Goal: Task Accomplishment & Management: Manage account settings

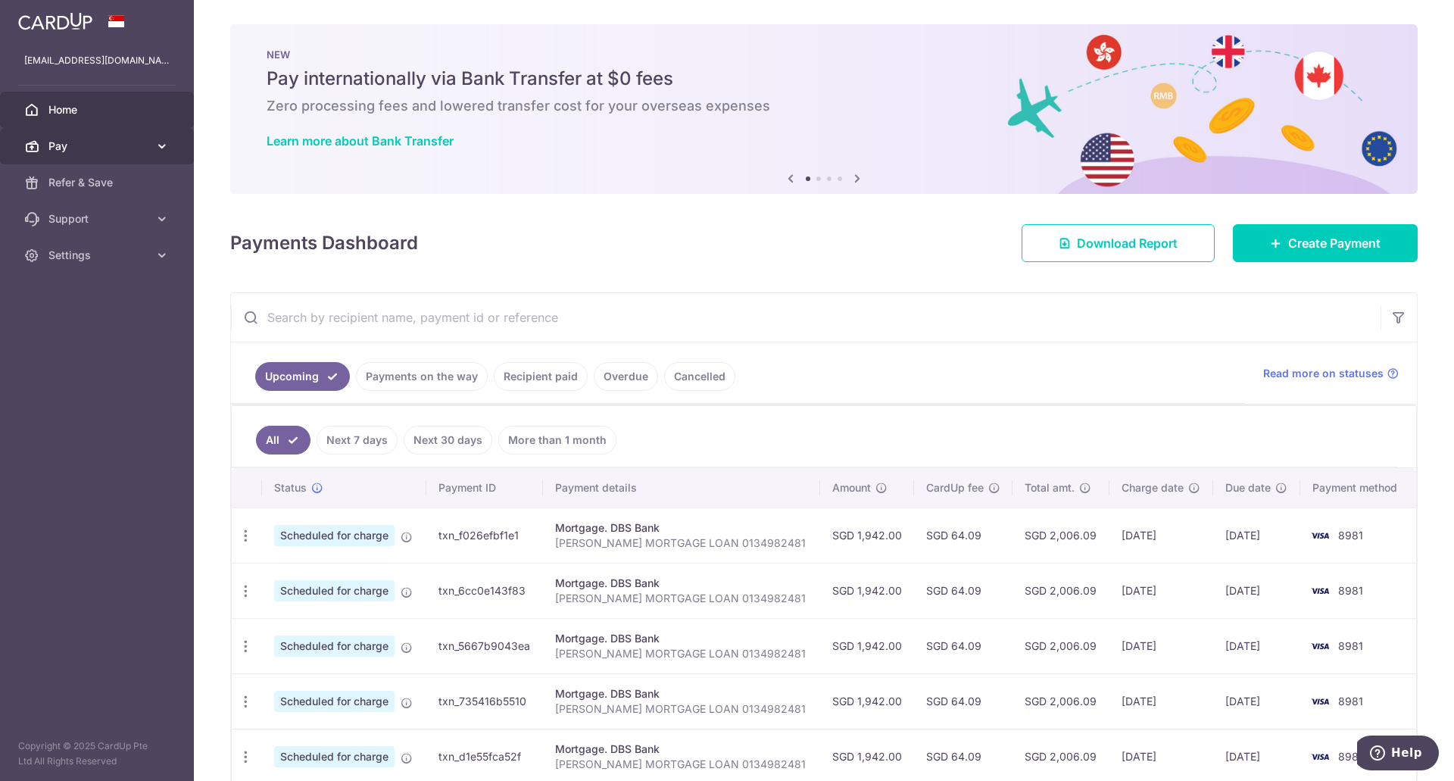
click at [132, 139] on span "Pay" at bounding box center [98, 146] width 100 height 15
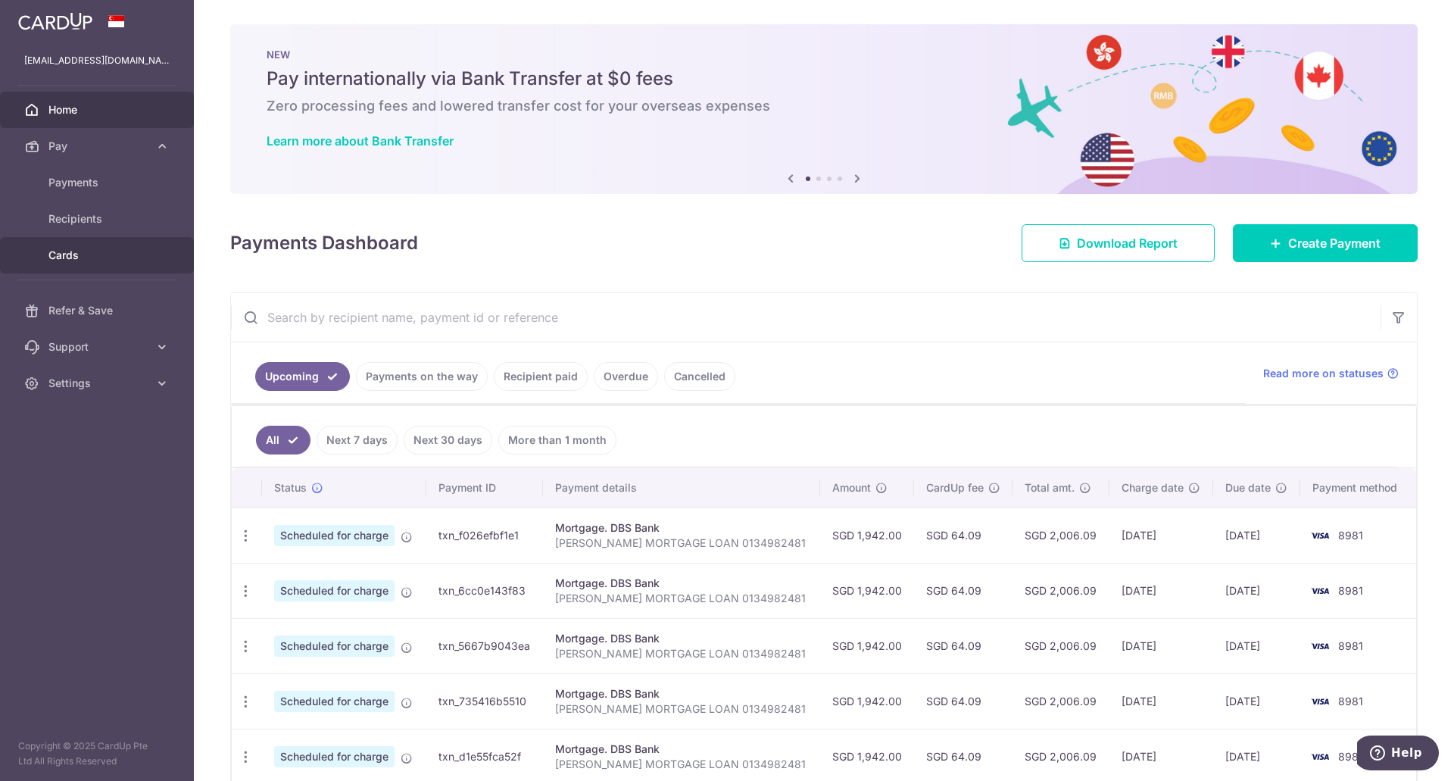
click at [65, 257] on span "Cards" at bounding box center [98, 255] width 100 height 15
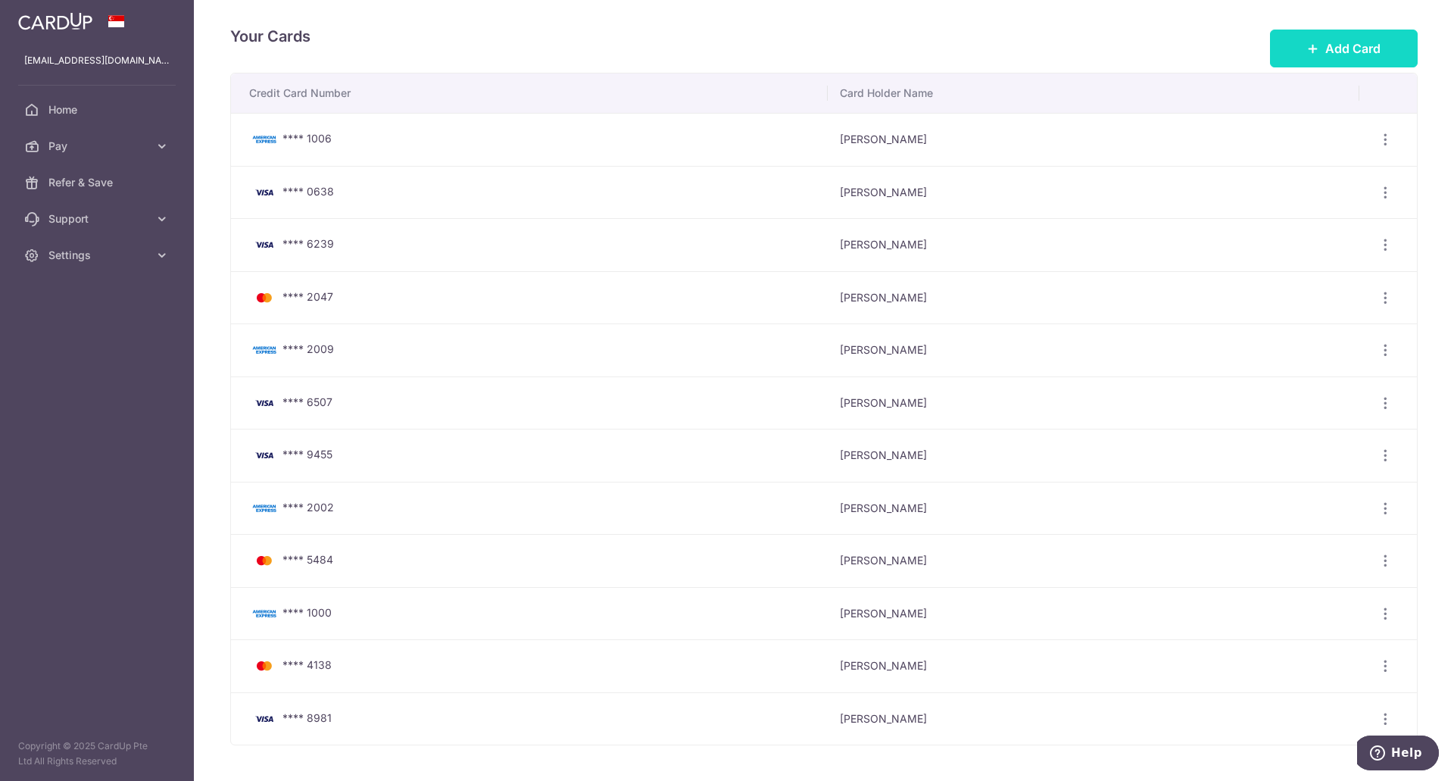
click at [1340, 57] on span "Add Card" at bounding box center [1352, 48] width 55 height 18
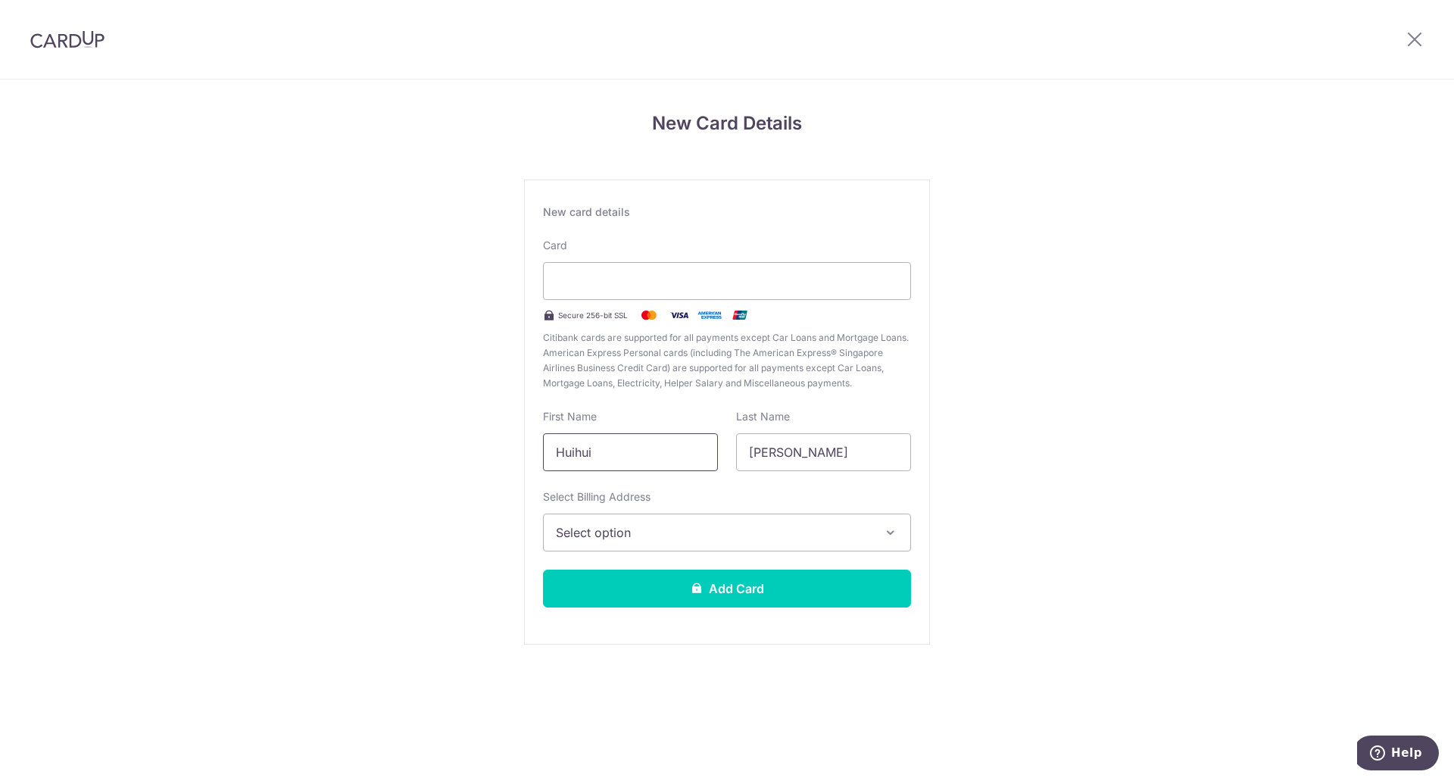
click at [598, 453] on input "Huihui" at bounding box center [630, 452] width 175 height 38
type input "DARRYL"
type input "TOMA"
click at [622, 517] on button "Select option" at bounding box center [727, 532] width 368 height 38
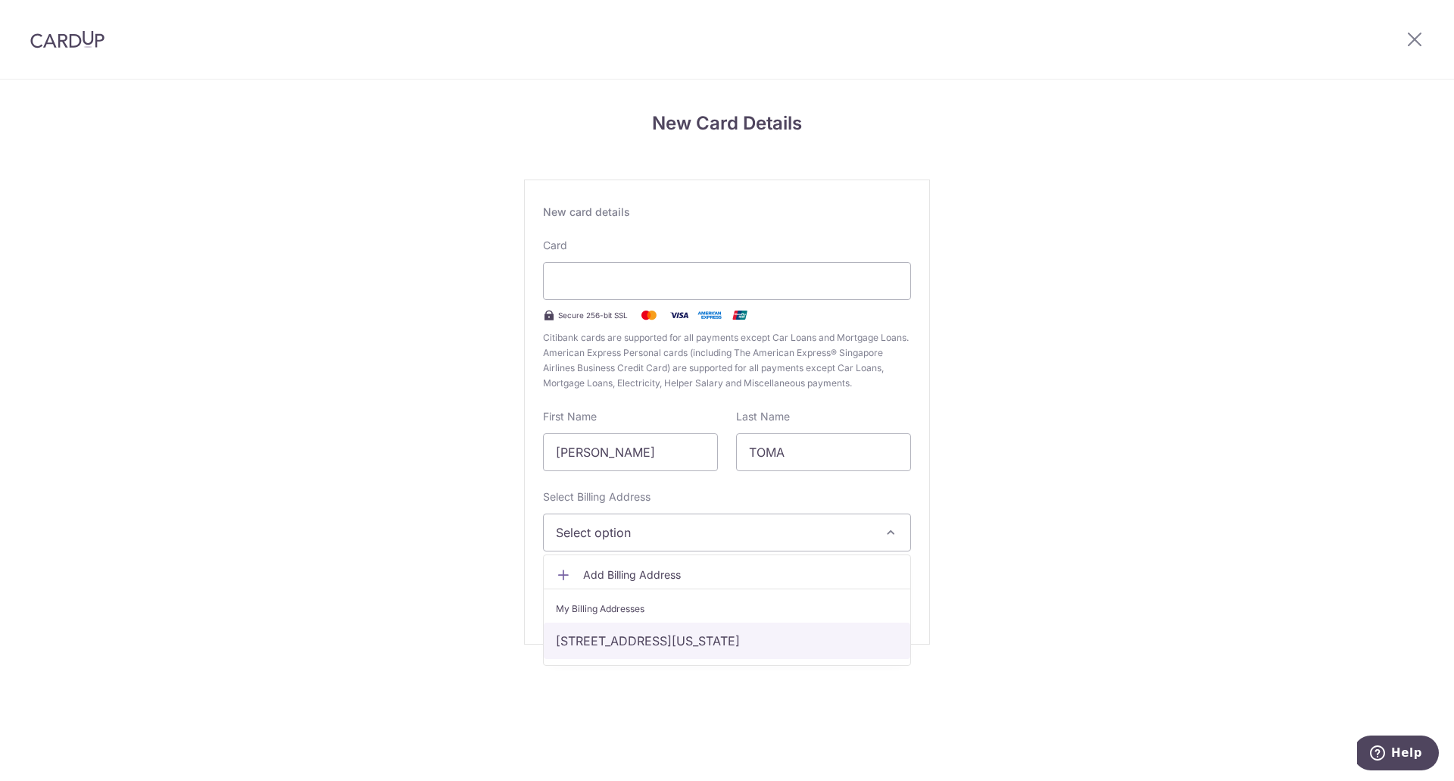
click at [616, 636] on link "45-551 Pilipaa St, Kaneohe, Hawaii, United States-96744" at bounding box center [727, 640] width 366 height 36
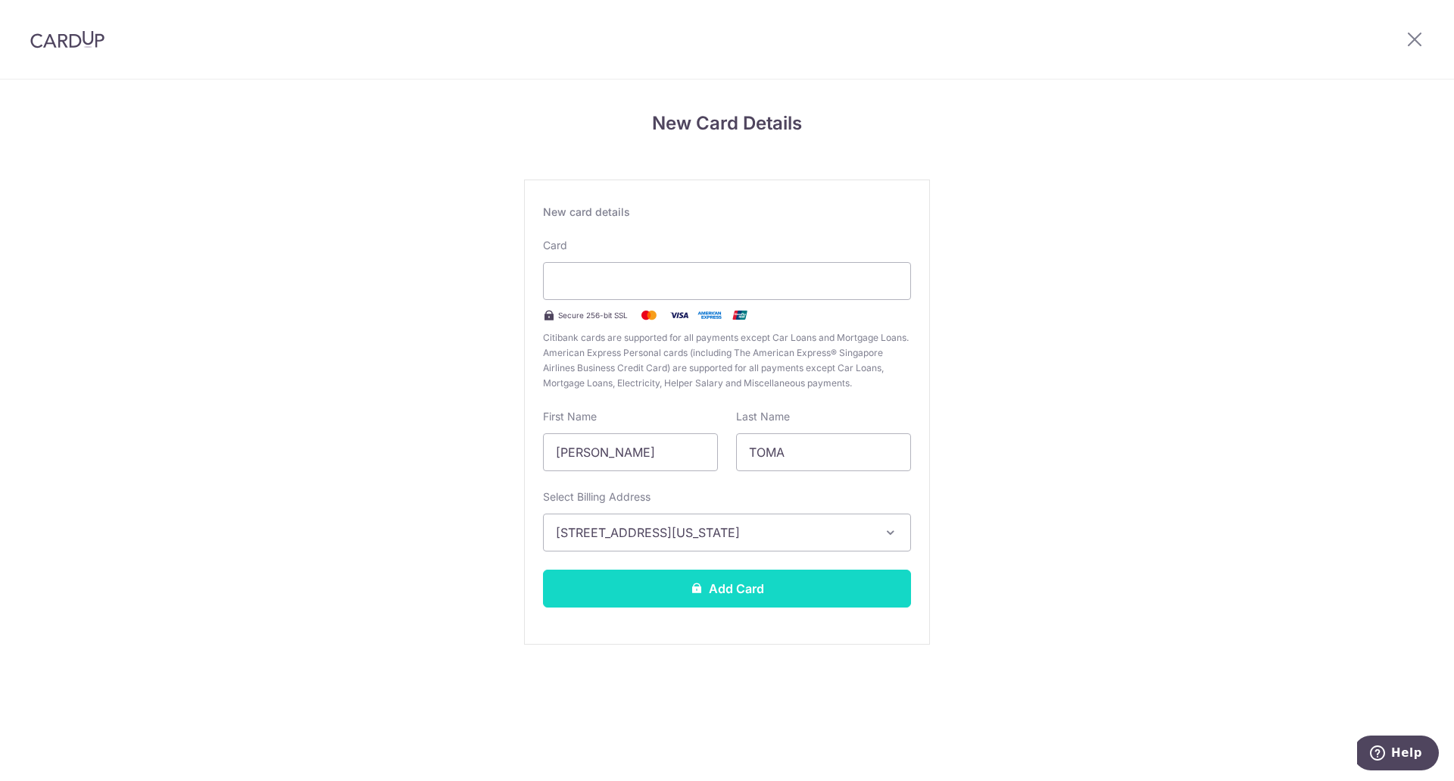
click at [661, 594] on button "Add Card" at bounding box center [727, 588] width 368 height 38
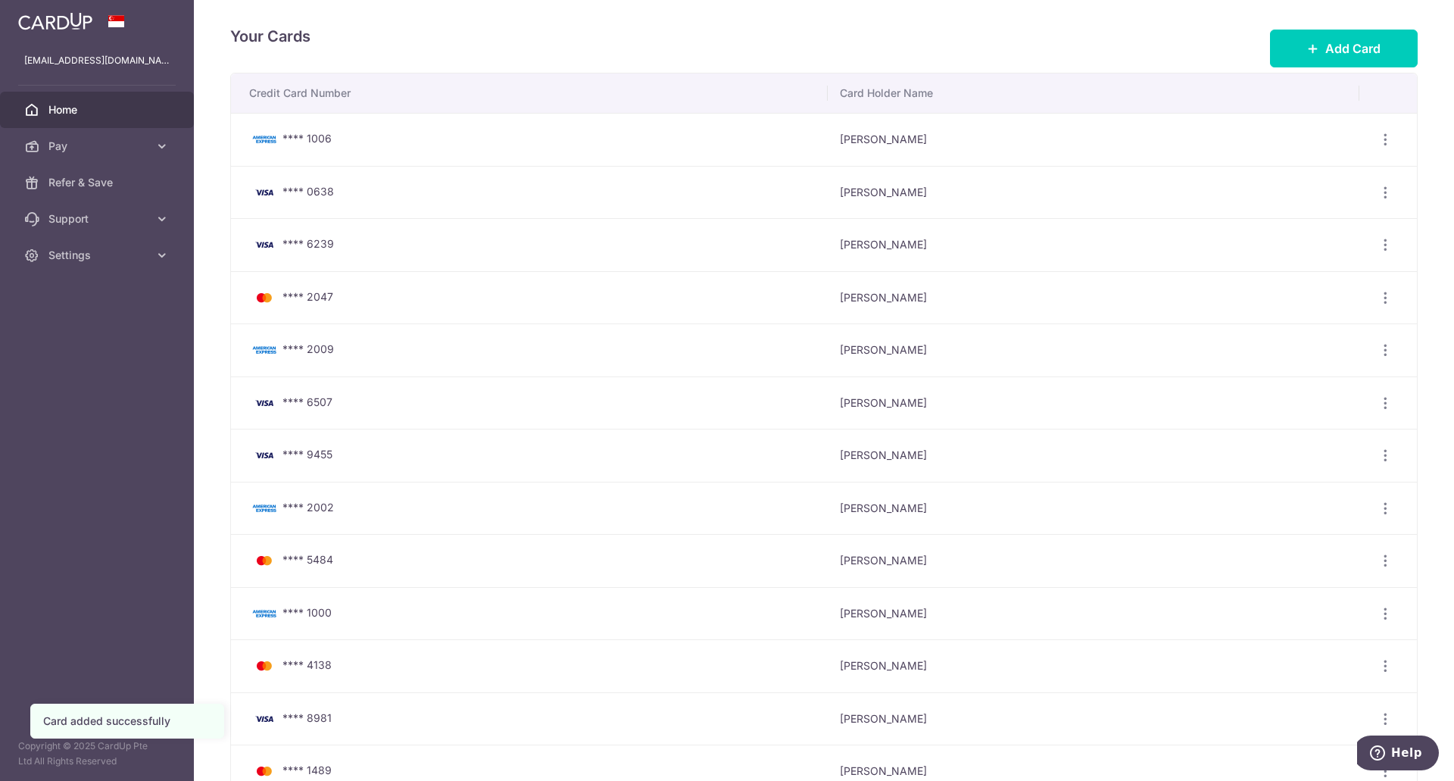
click at [139, 104] on span "Home" at bounding box center [98, 109] width 100 height 15
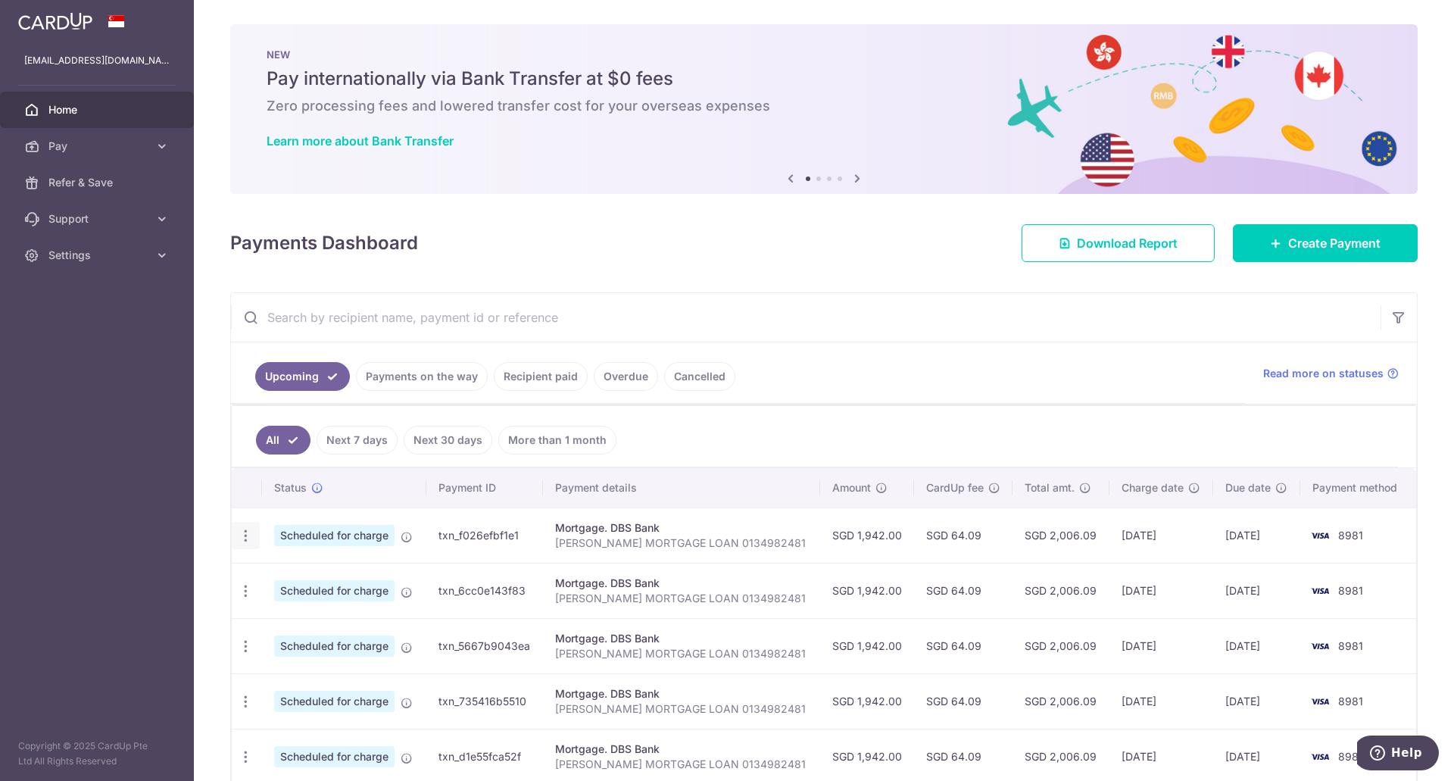
click at [248, 539] on icon "button" at bounding box center [246, 536] width 16 height 16
click at [279, 575] on span "Update payment" at bounding box center [326, 577] width 103 height 18
radio input "true"
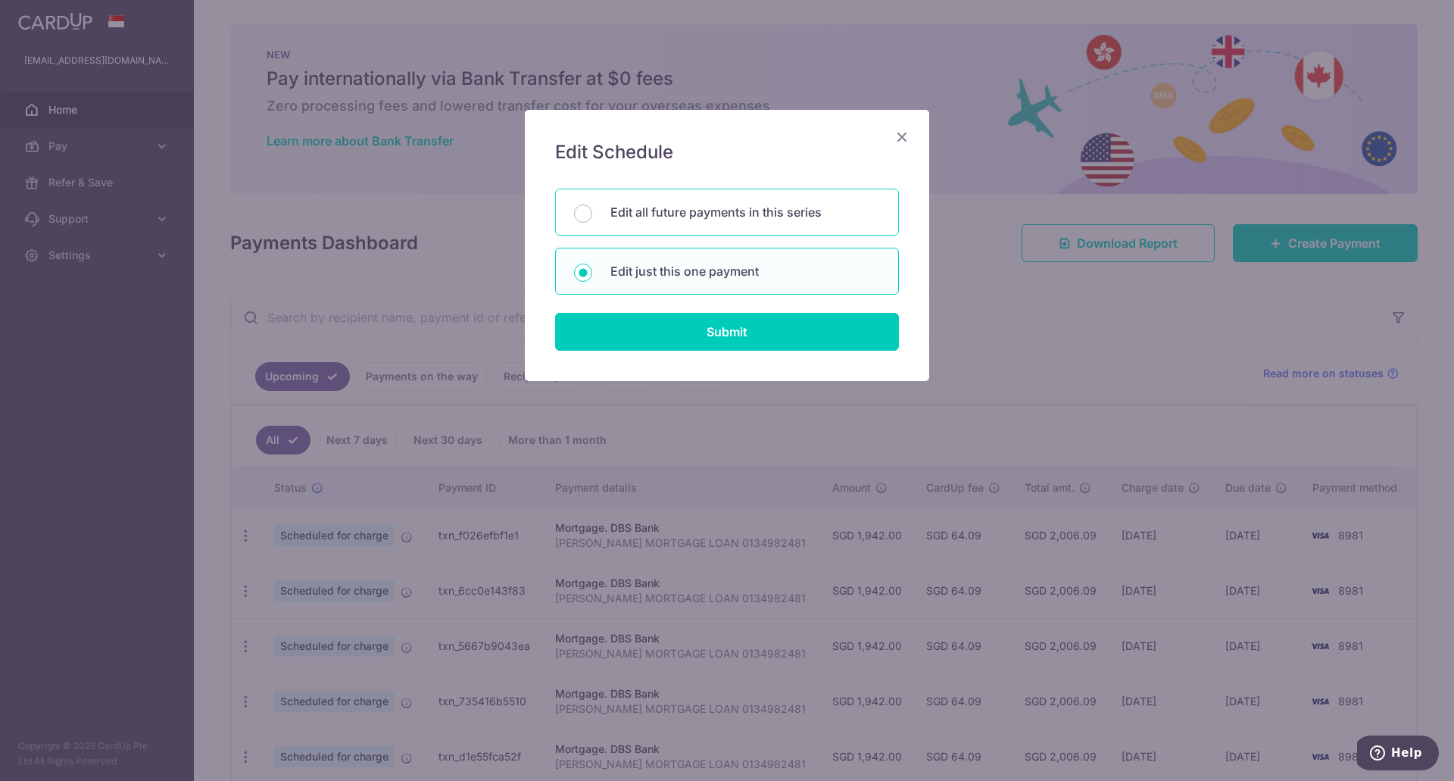
click at [679, 221] on div "Edit all future payments in this series" at bounding box center [727, 212] width 344 height 47
radio input "true"
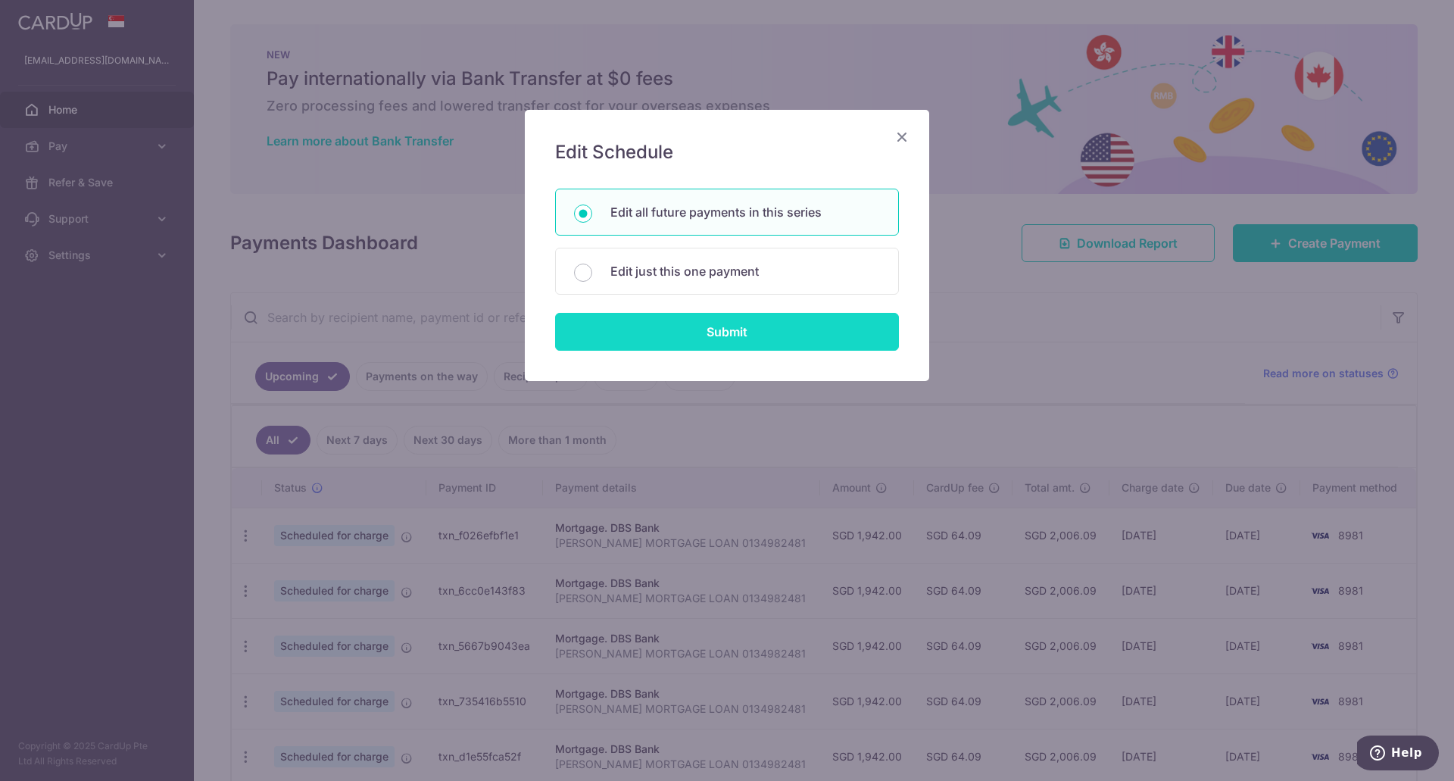
click at [681, 334] on input "Submit" at bounding box center [727, 332] width 344 height 38
radio input "true"
type input "1,942.00"
type input "NG HUIHUI MORTGAGE LOAN 0134982481"
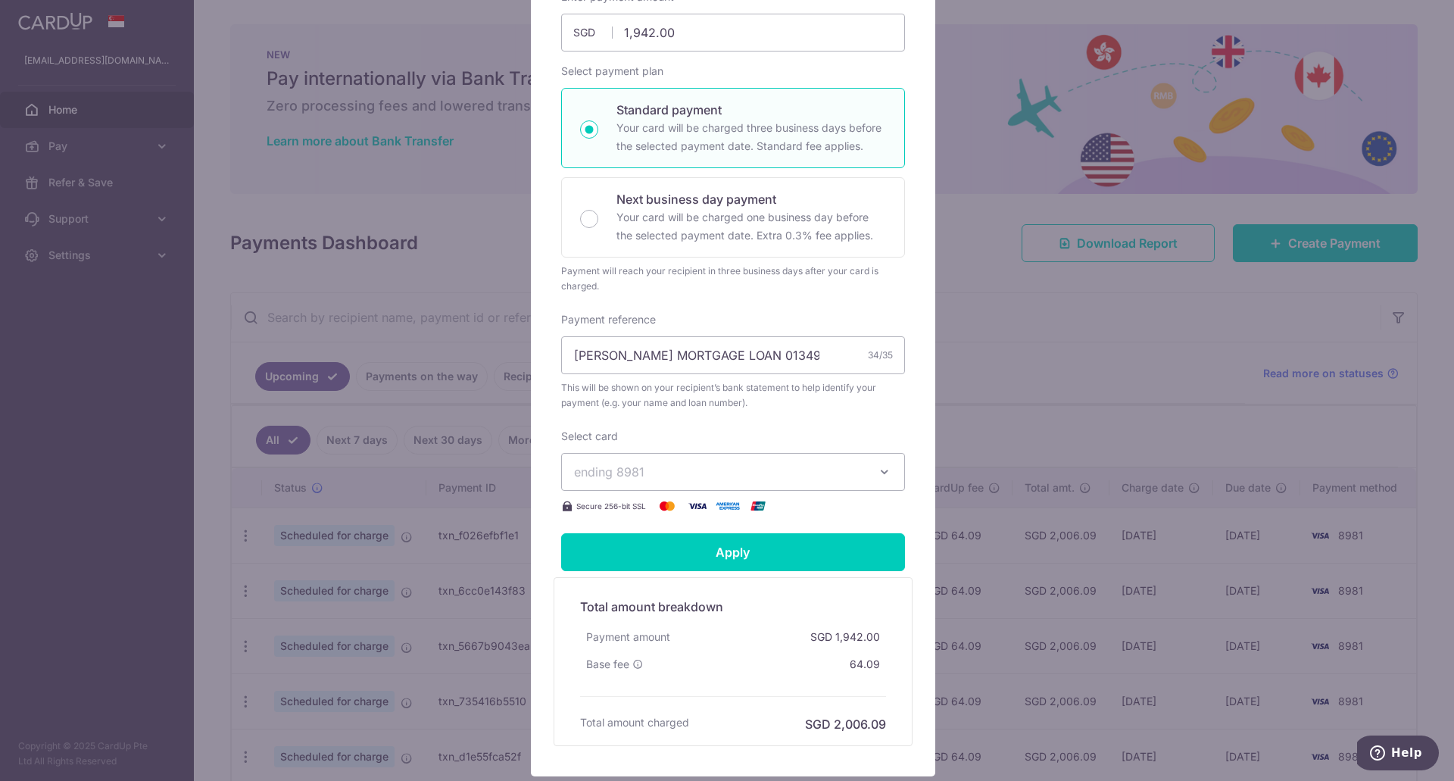
scroll to position [335, 0]
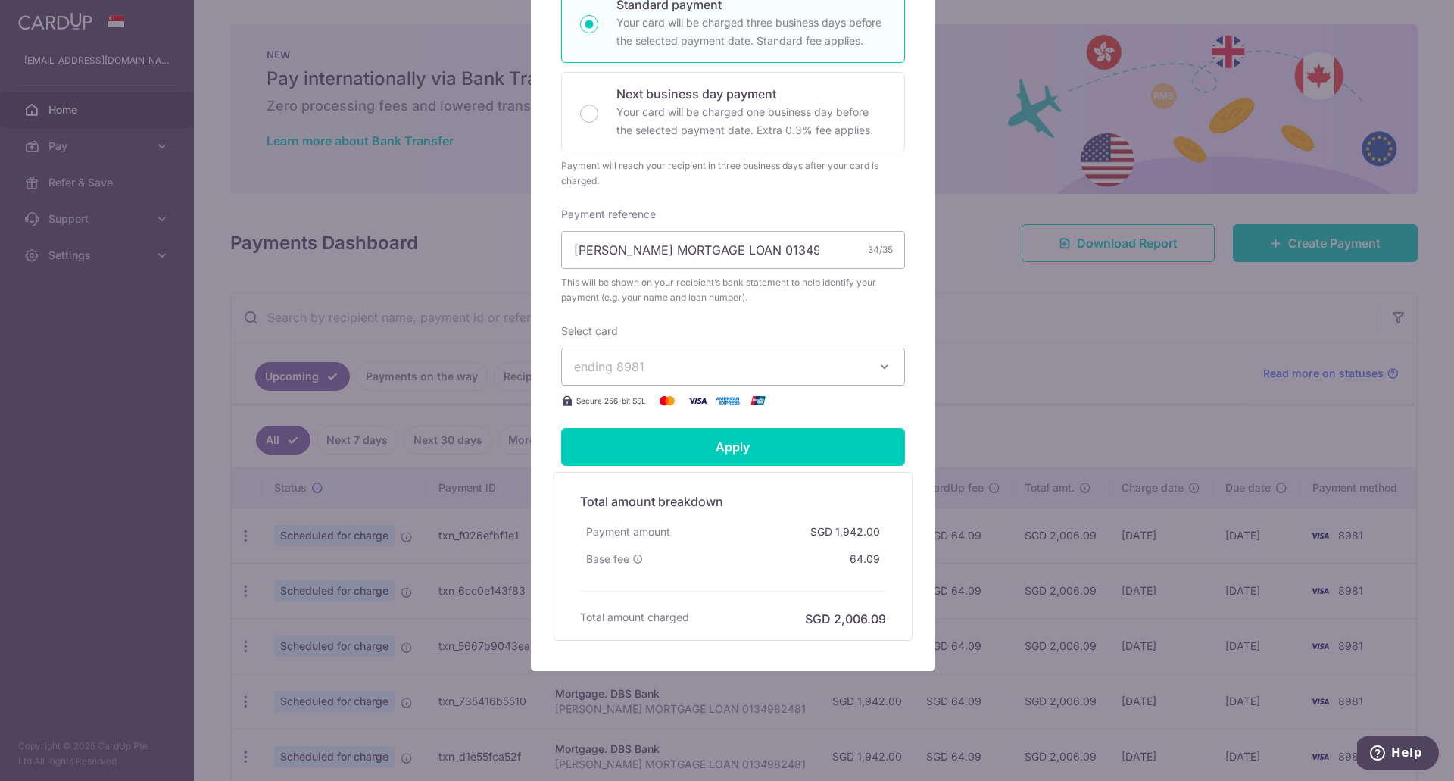
click at [687, 367] on span "ending 8981" at bounding box center [719, 366] width 291 height 18
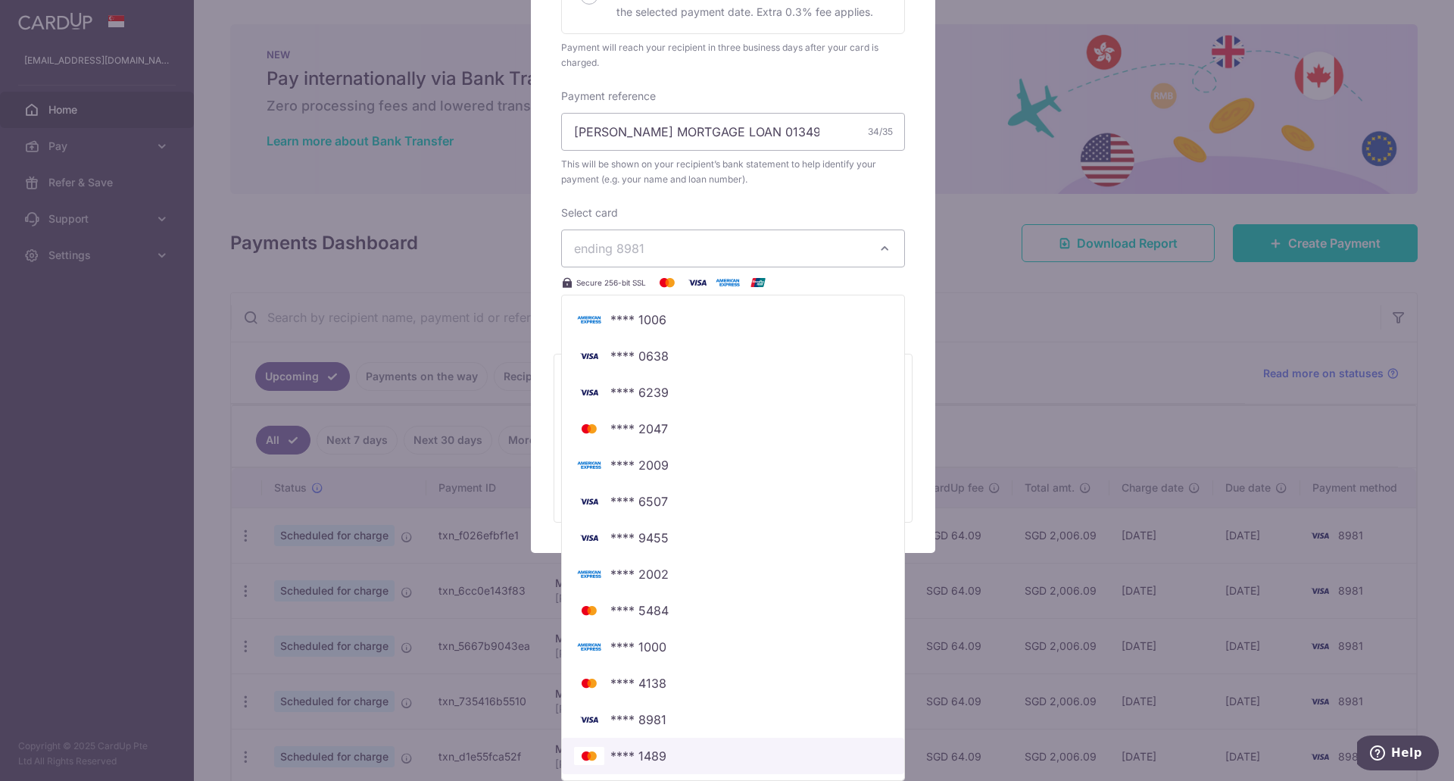
click at [650, 762] on span "**** 1489" at bounding box center [638, 756] width 56 height 18
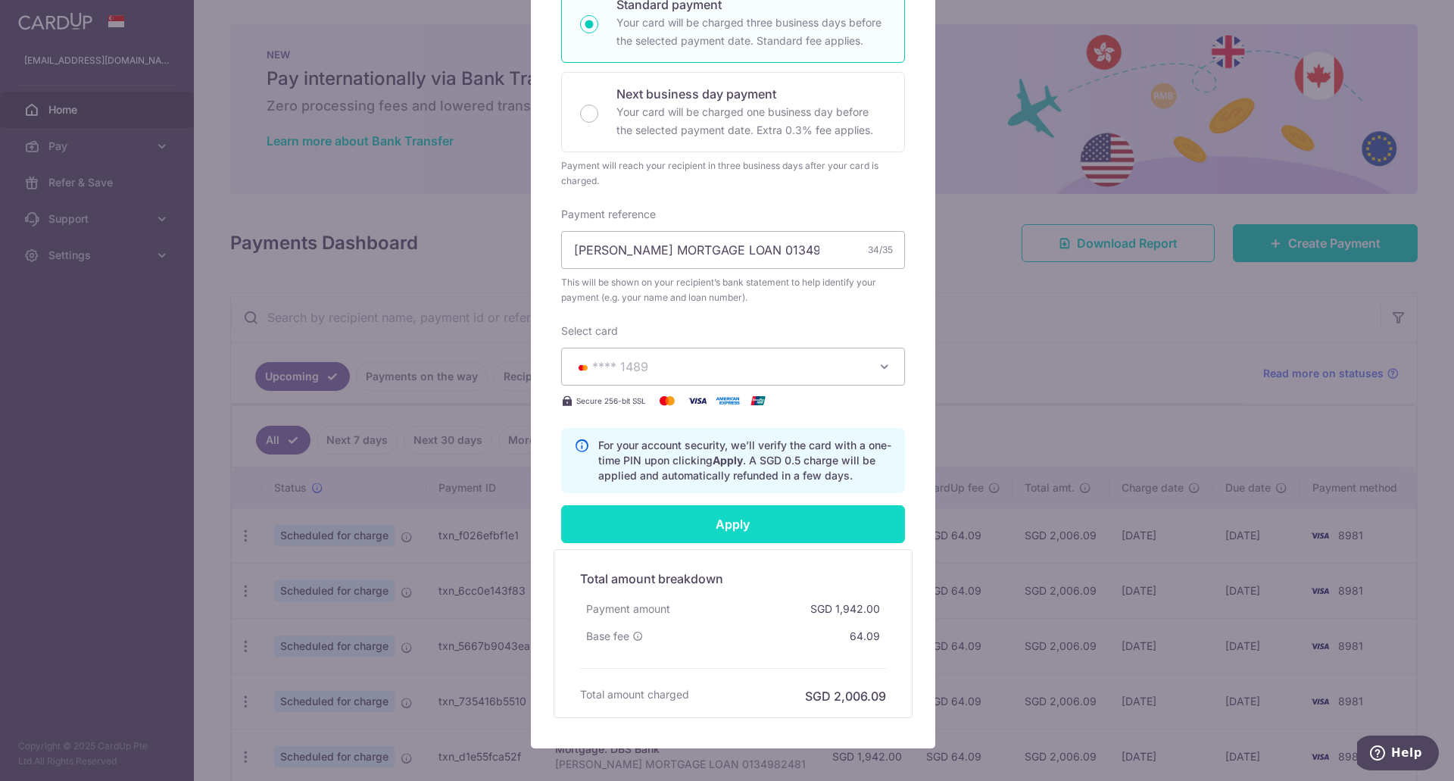
click at [718, 519] on input "Apply" at bounding box center [733, 524] width 344 height 38
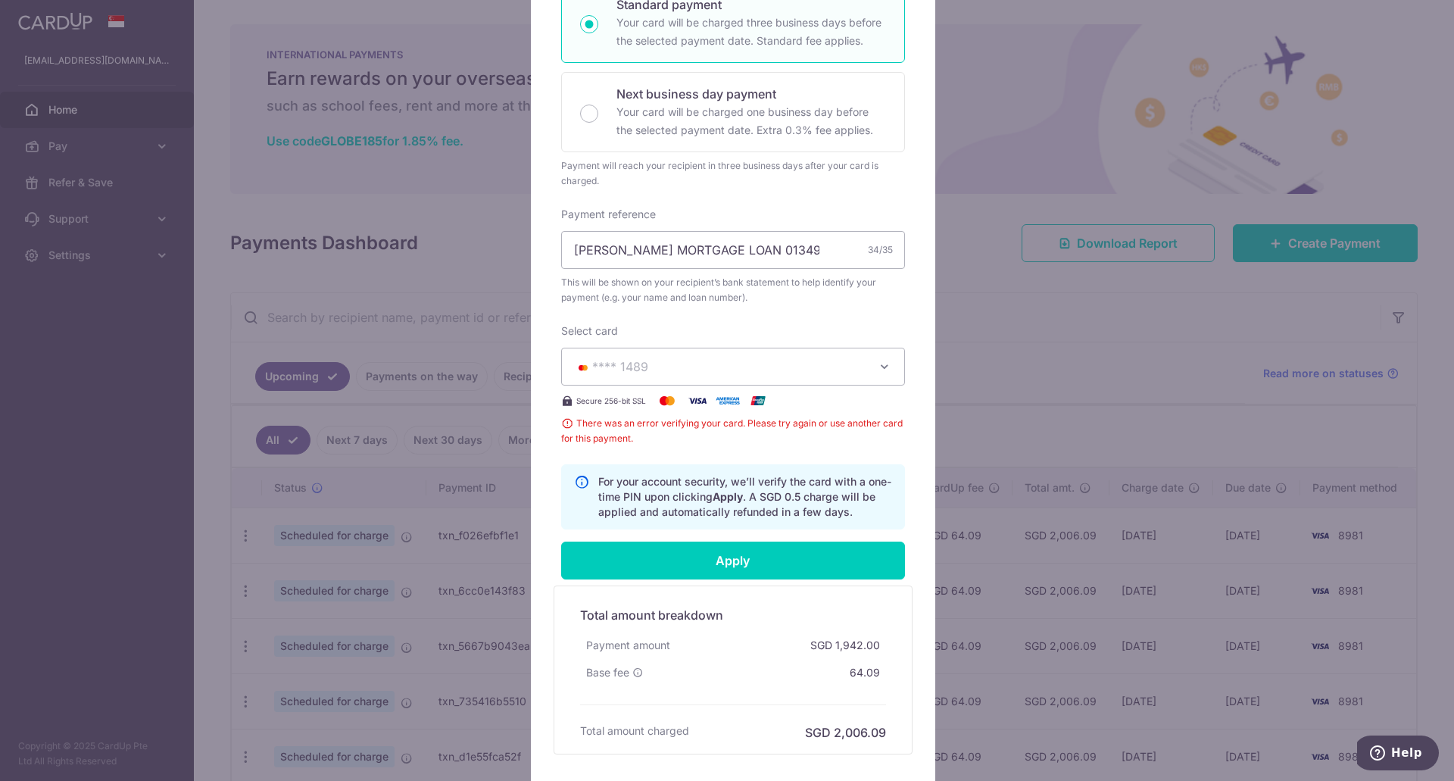
scroll to position [0, 0]
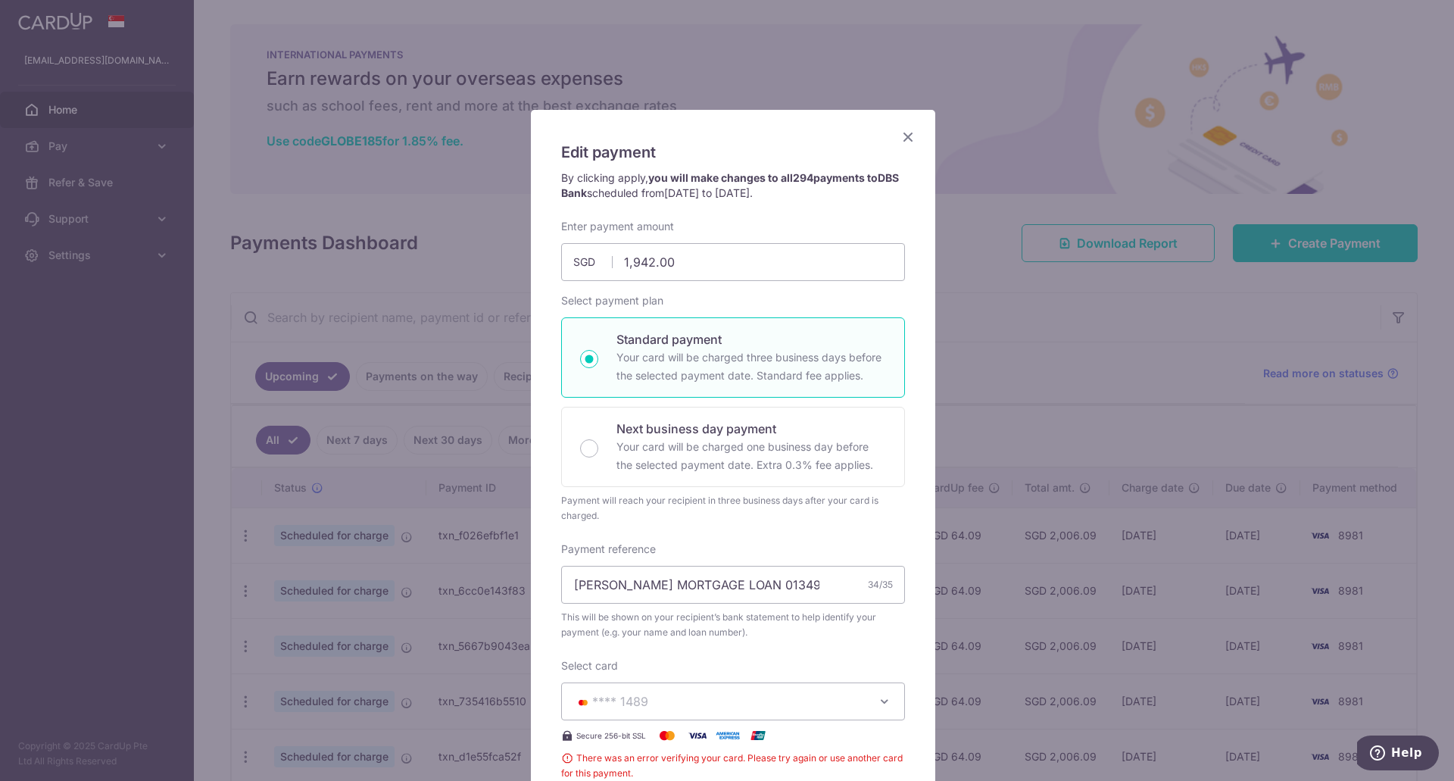
click at [904, 138] on icon "Close" at bounding box center [908, 136] width 18 height 19
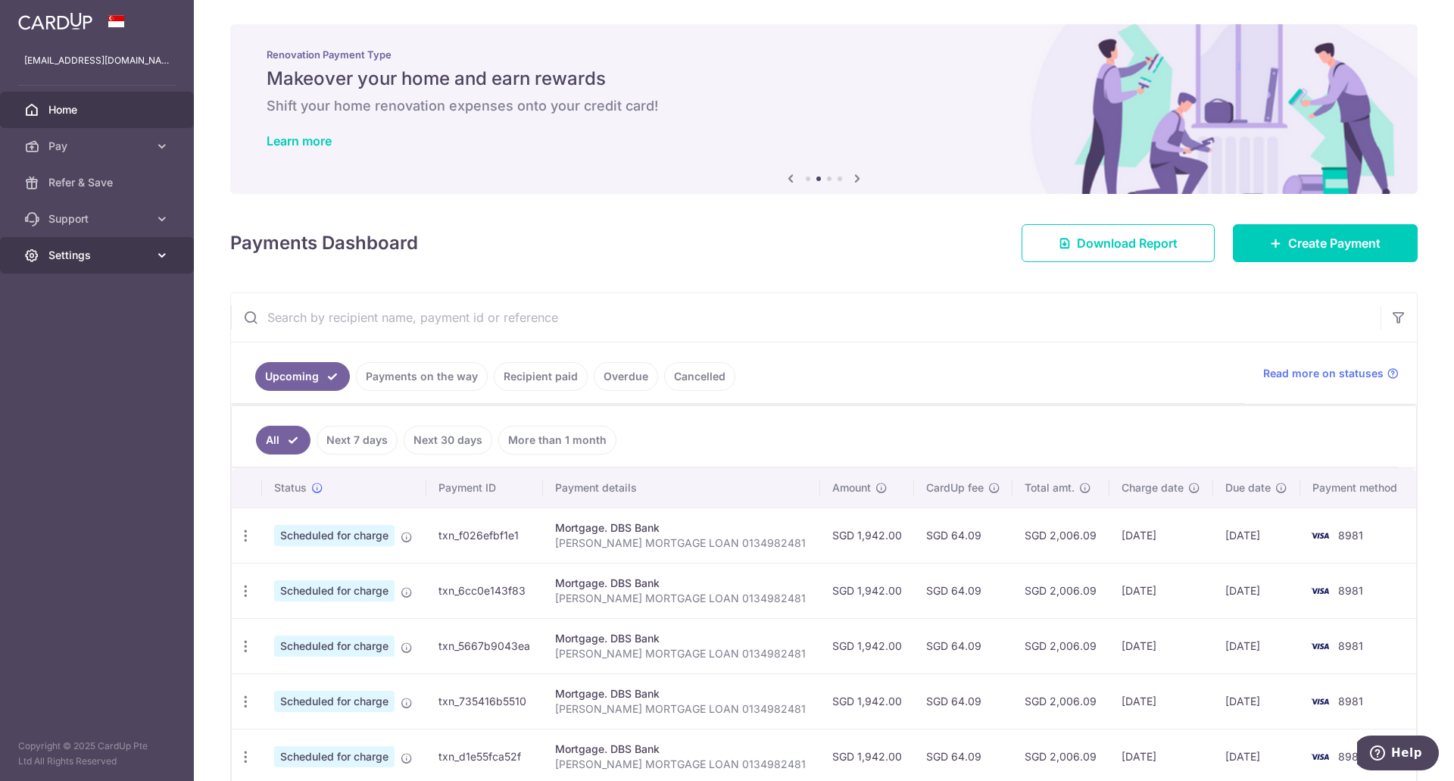
click at [164, 254] on icon at bounding box center [161, 255] width 15 height 15
click at [161, 145] on icon at bounding box center [161, 146] width 15 height 15
click at [244, 536] on icon "button" at bounding box center [246, 536] width 16 height 16
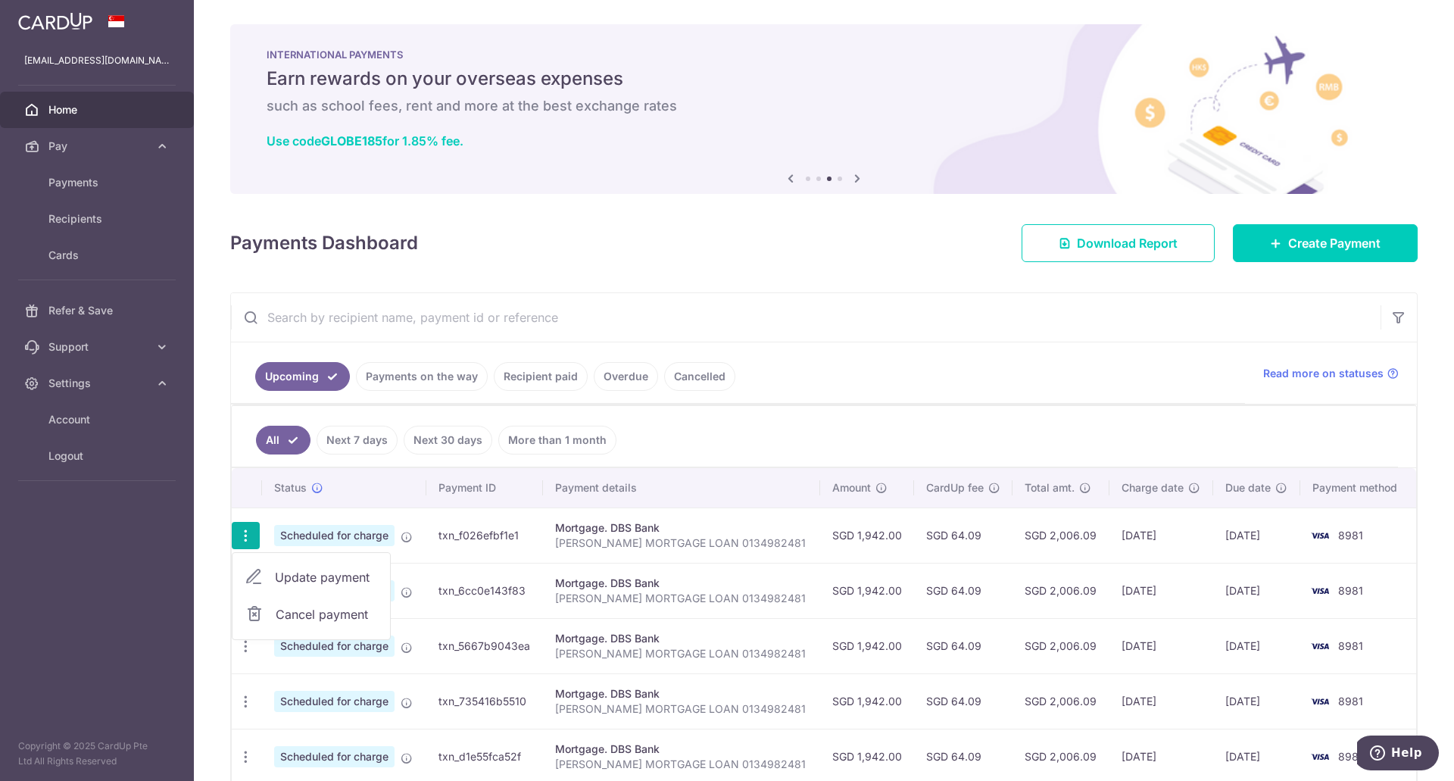
click at [306, 573] on span "Update payment" at bounding box center [326, 577] width 103 height 18
radio input "true"
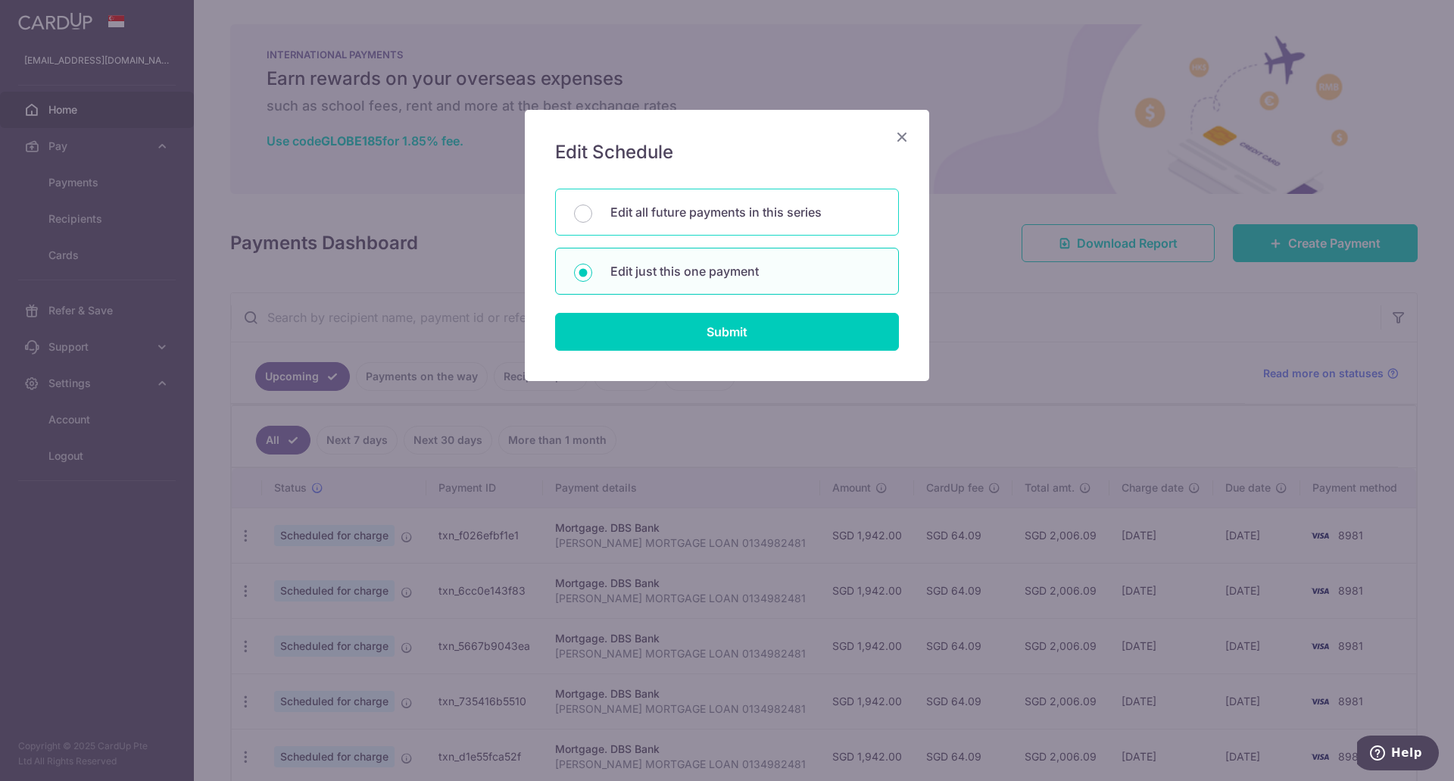
click at [699, 218] on p "Edit all future payments in this series" at bounding box center [745, 212] width 270 height 18
click at [592, 218] on input "Edit all future payments in this series" at bounding box center [583, 213] width 18 height 18
click at [697, 269] on p "Edit just this one payment" at bounding box center [745, 271] width 270 height 18
click at [592, 269] on input "Edit just this one payment" at bounding box center [583, 273] width 18 height 18
radio input "false"
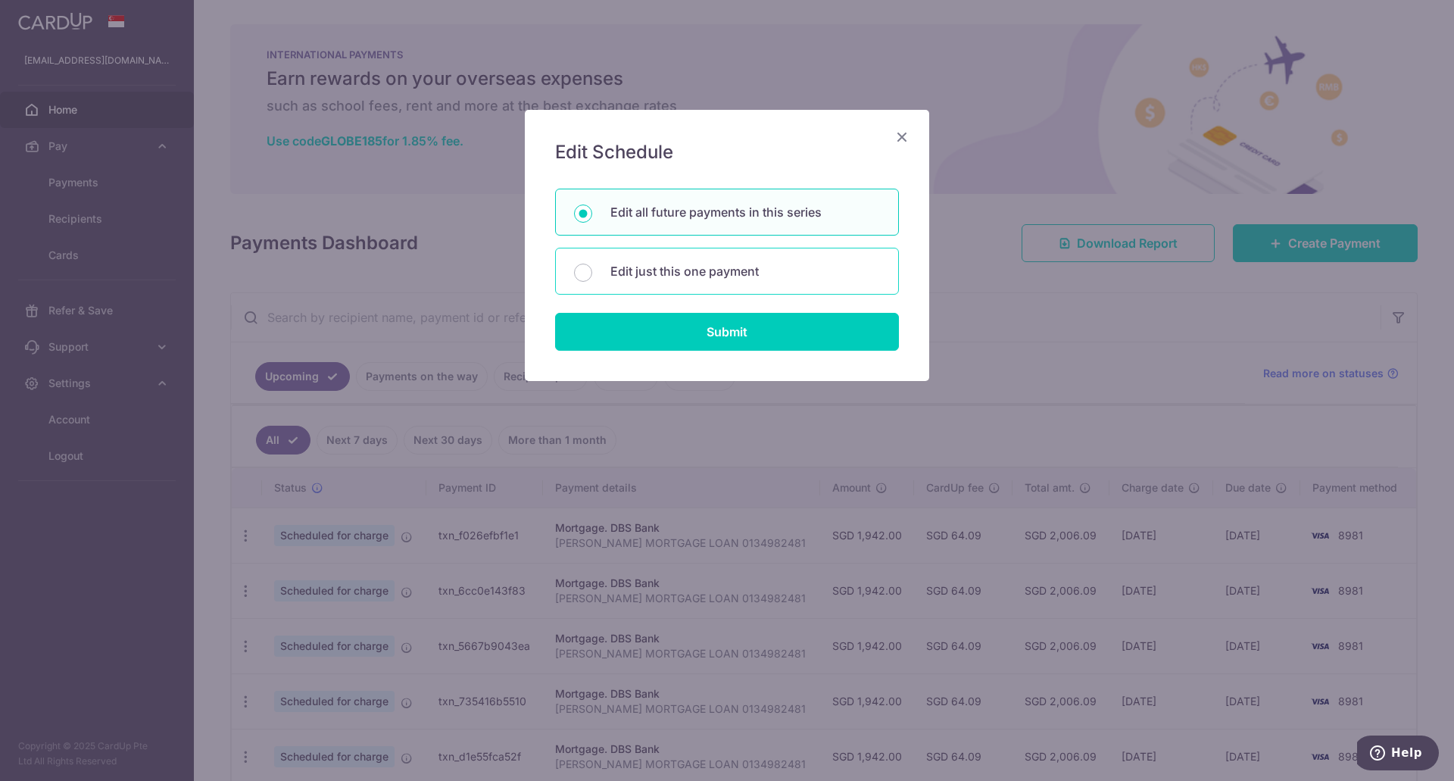
radio input "true"
click at [704, 194] on div "Edit all future payments in this series" at bounding box center [727, 212] width 344 height 47
radio input "true"
click at [712, 330] on input "Submit" at bounding box center [727, 332] width 344 height 38
radio input "true"
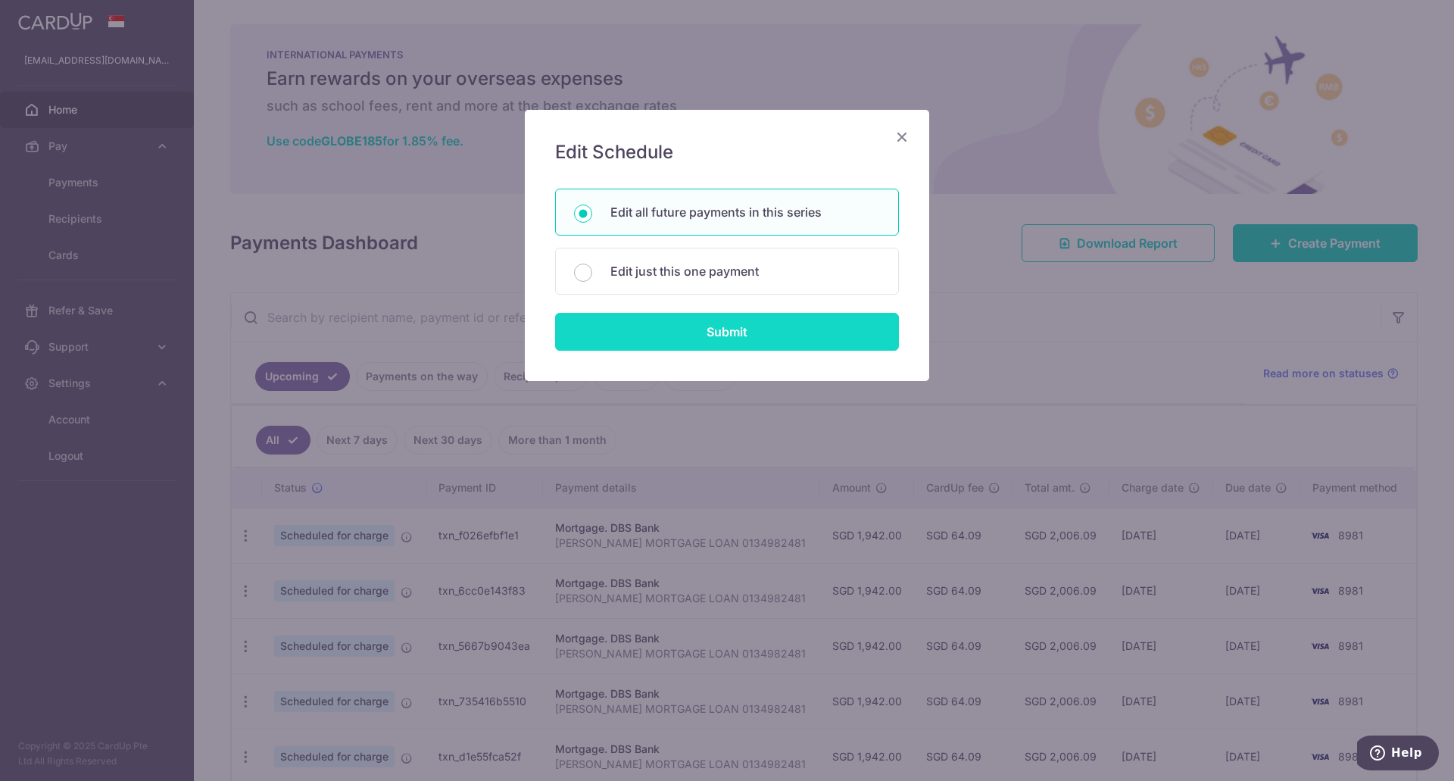
type input "1,942.00"
type input "[PERSON_NAME] MORTGAGE LOAN 0134982481"
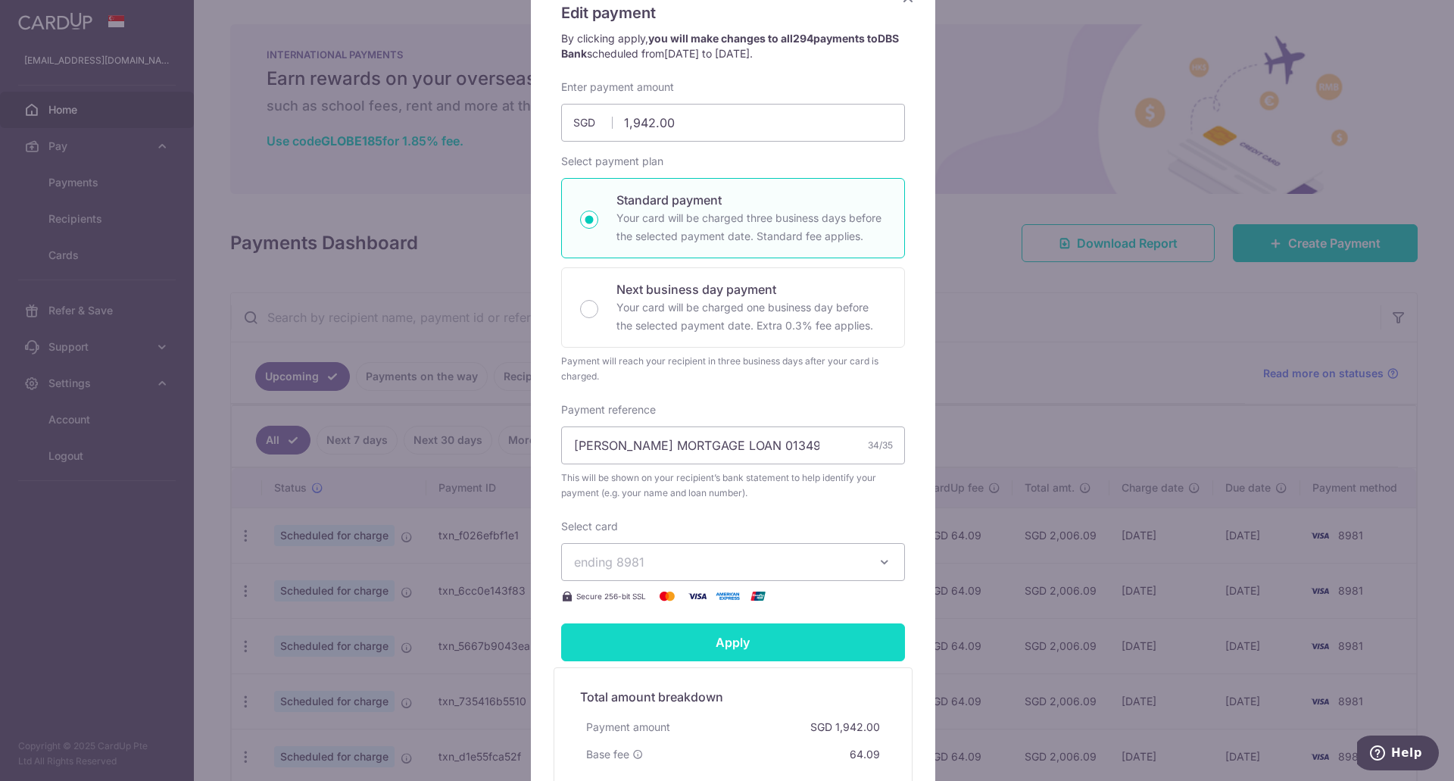
scroll to position [335, 0]
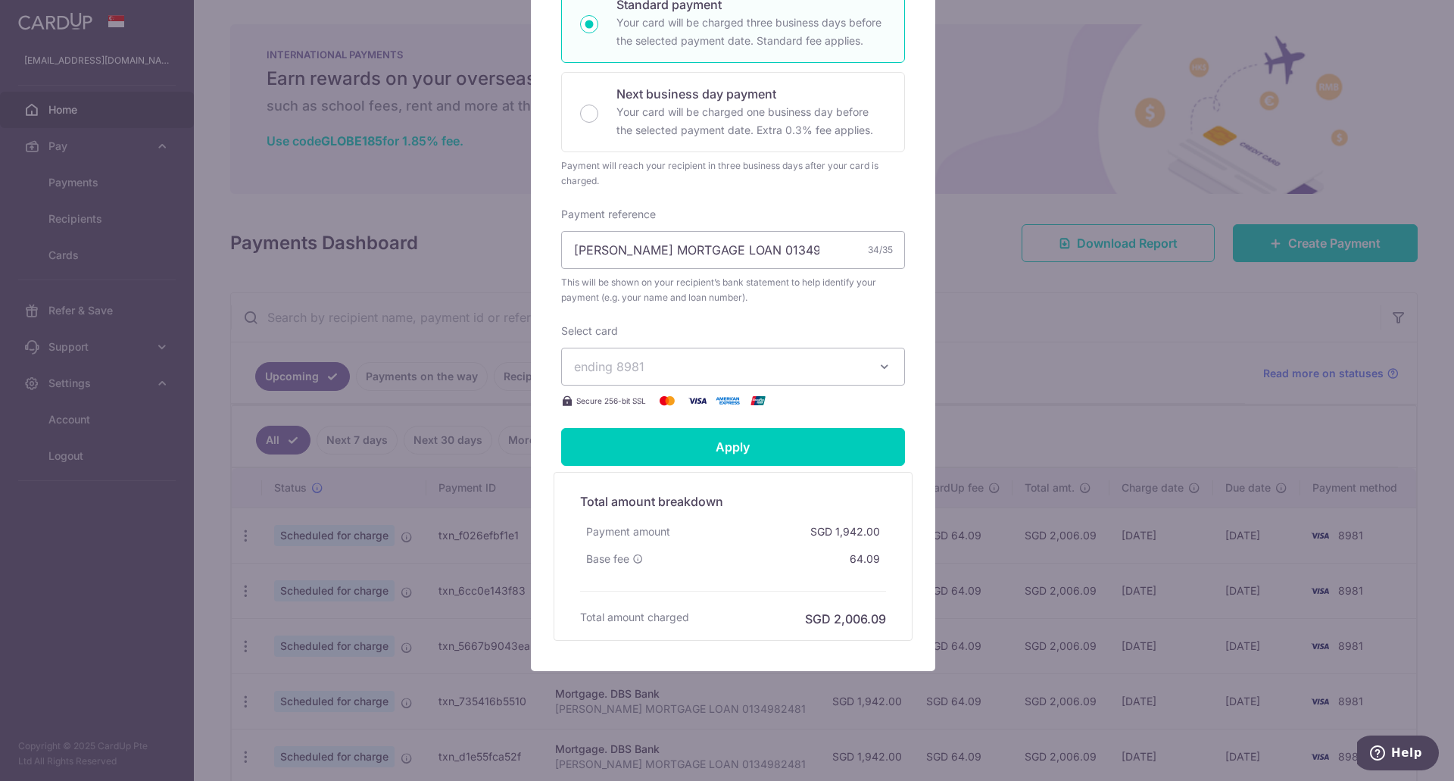
click at [700, 369] on span "ending 8981" at bounding box center [719, 366] width 291 height 18
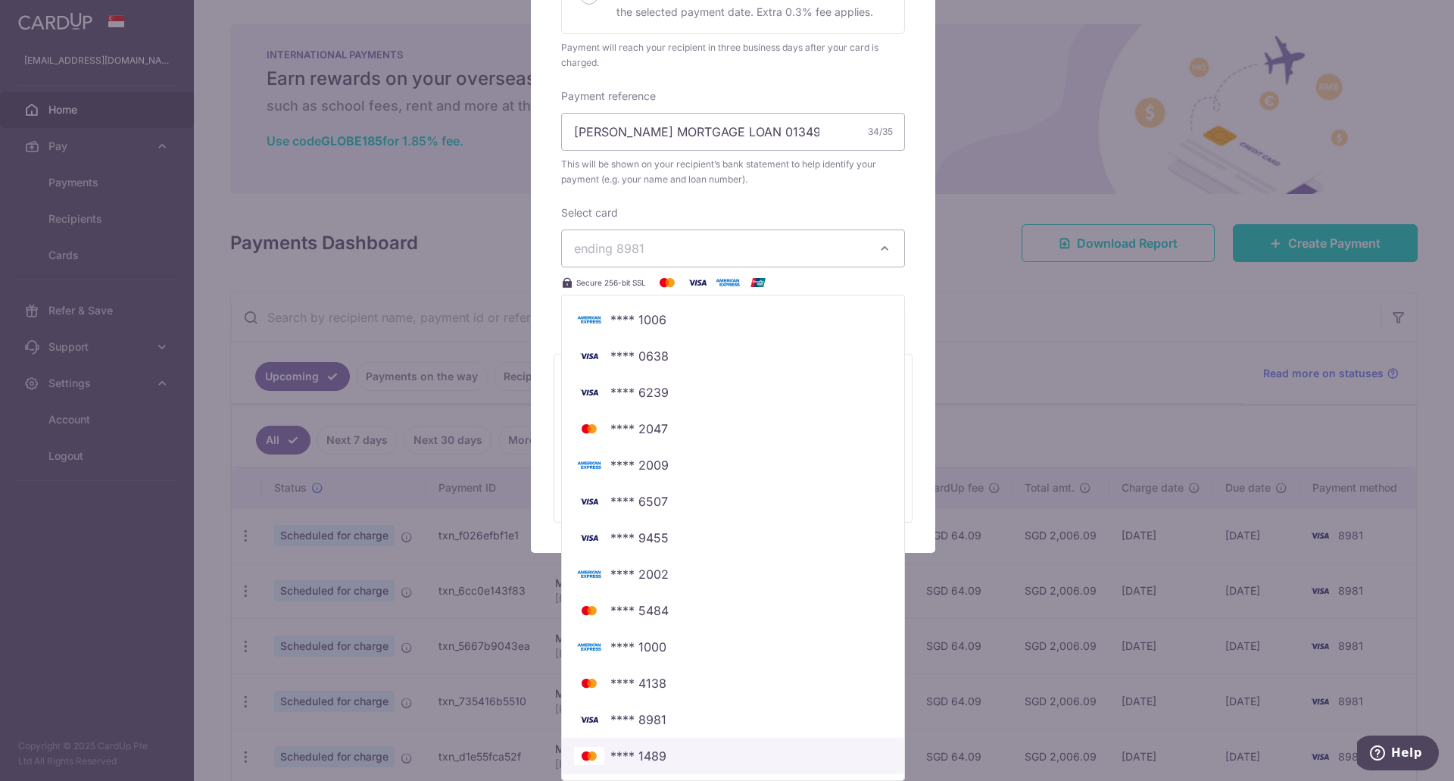
click at [645, 749] on span "**** 1489" at bounding box center [638, 756] width 56 height 18
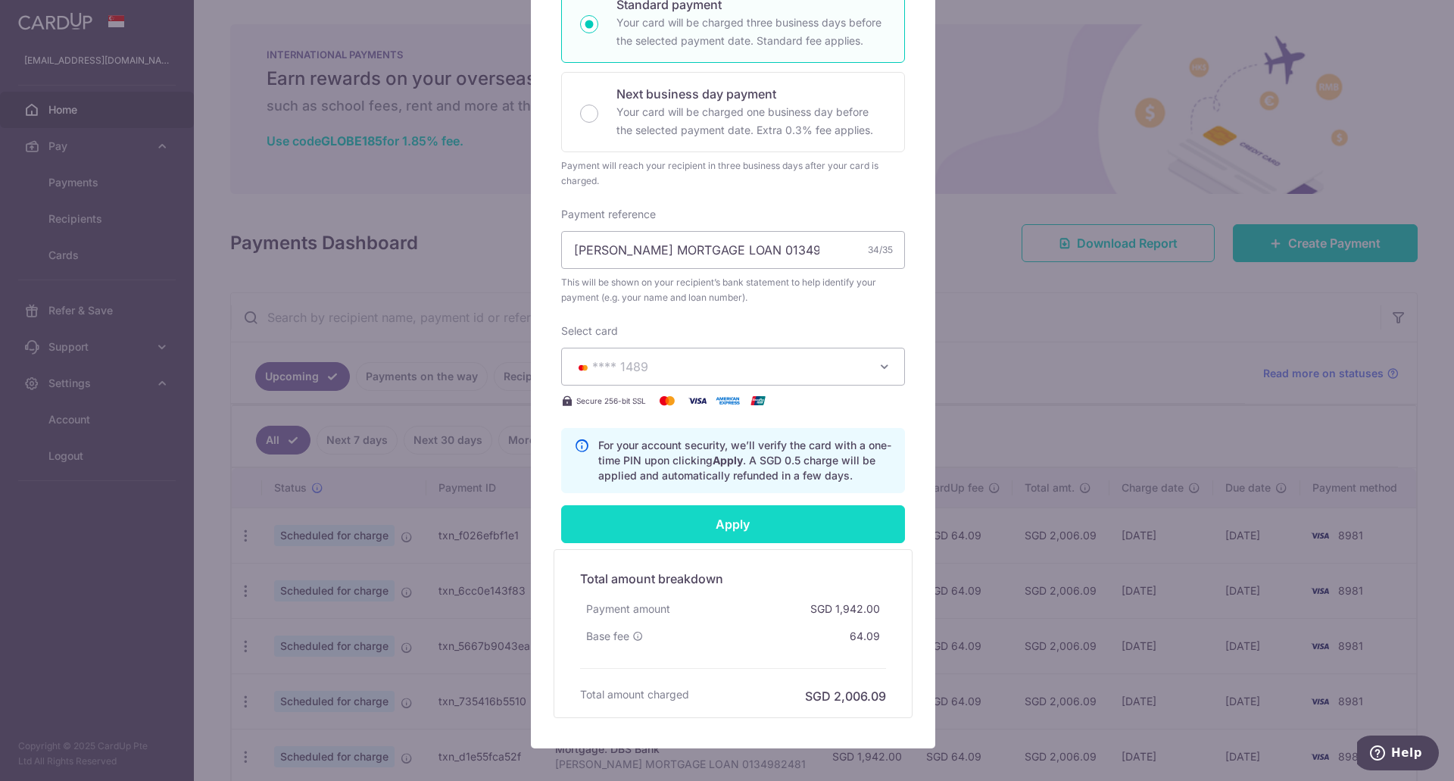
click at [689, 523] on input "Apply" at bounding box center [733, 524] width 344 height 38
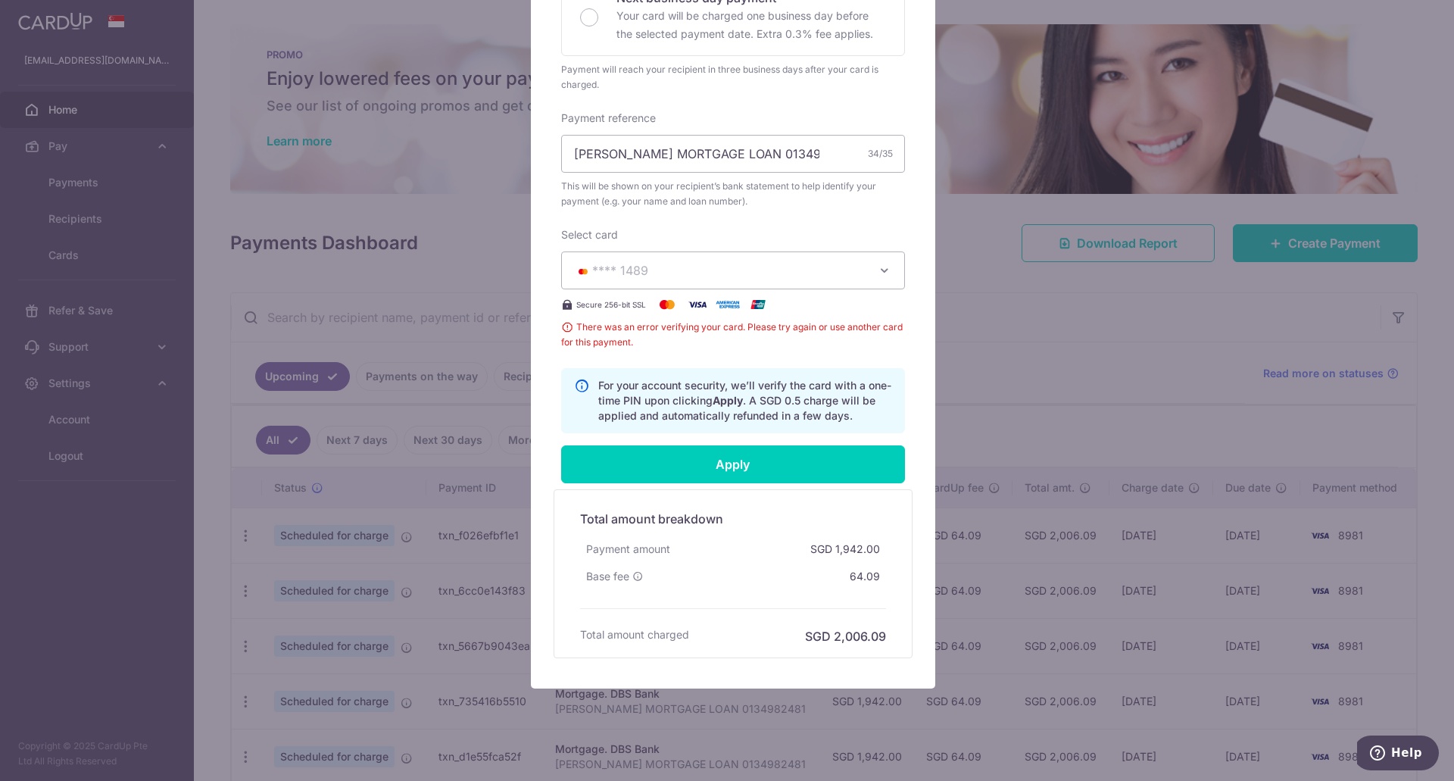
scroll to position [448, 0]
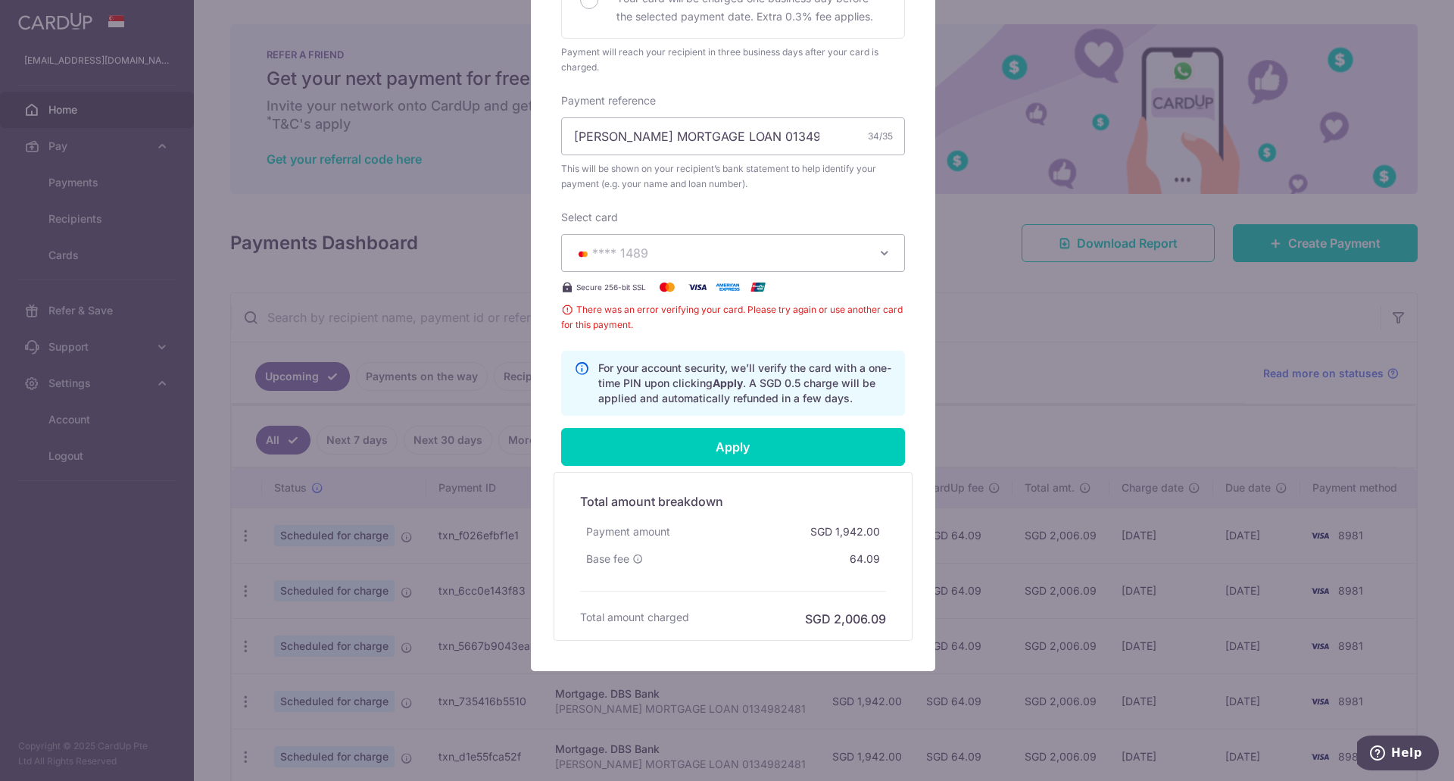
click at [561, 309] on span "There was an error verifying your card. Please try again or use another card fo…" at bounding box center [733, 317] width 344 height 30
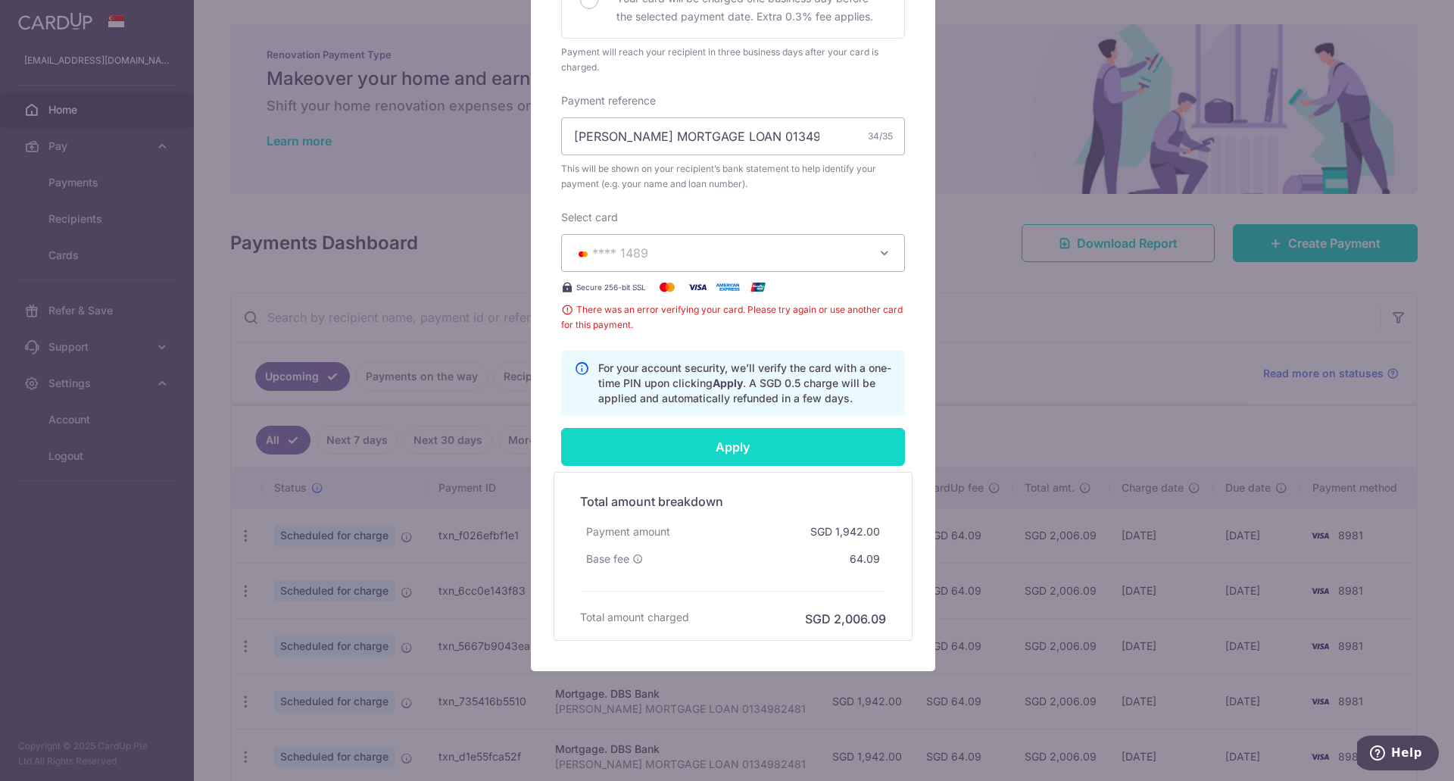
click at [656, 448] on input "Apply" at bounding box center [733, 447] width 344 height 38
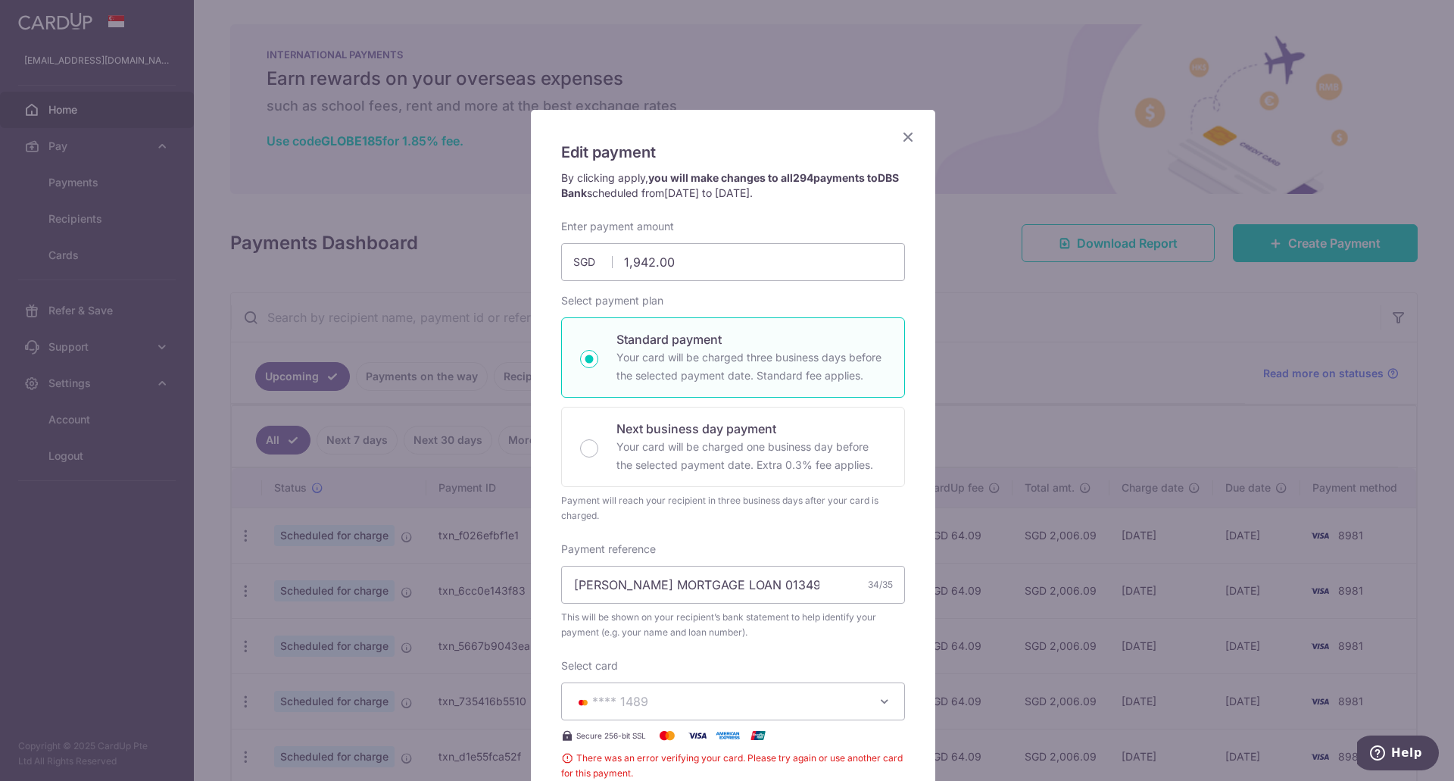
scroll to position [151, 0]
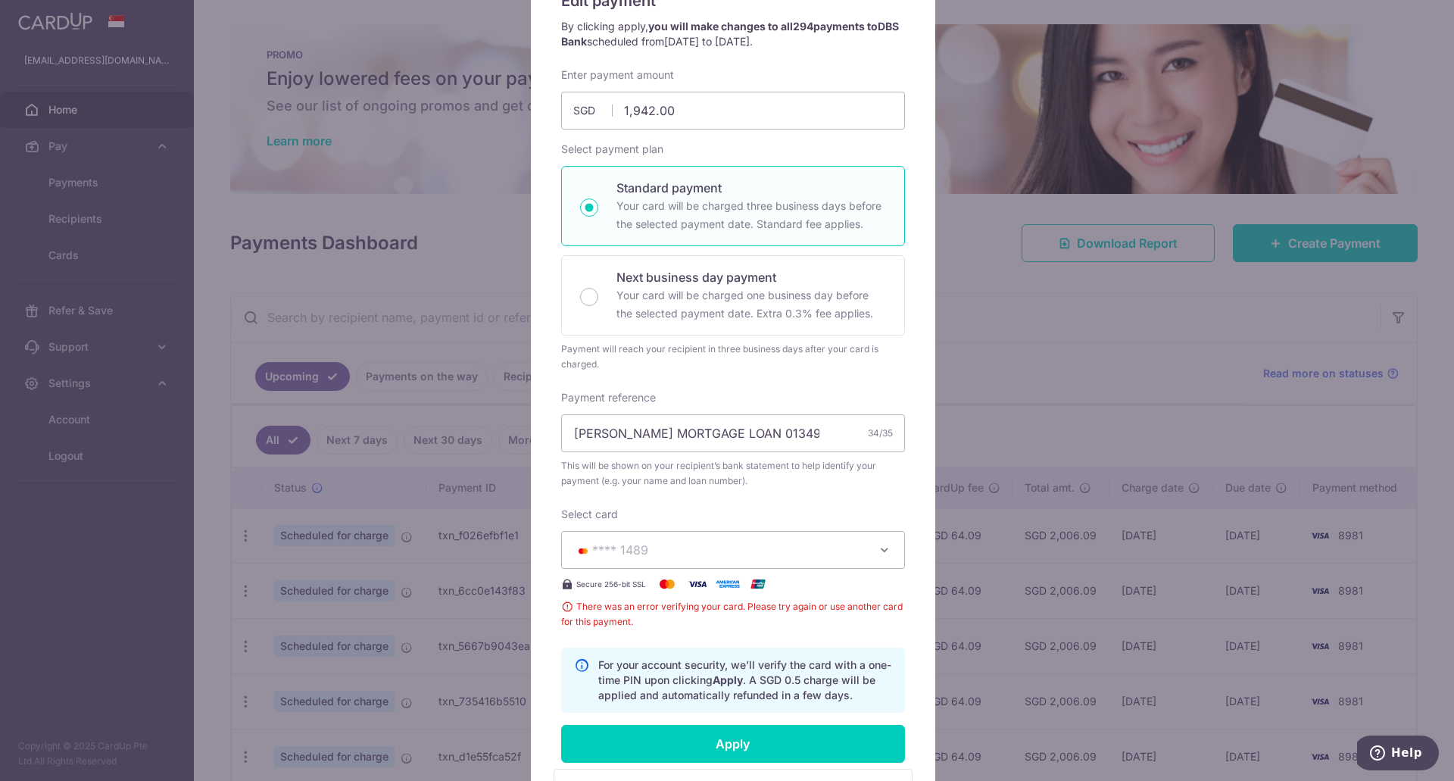
click at [531, 198] on div "Edit payment By clicking apply, you will make changes to all 294 payments to DB…" at bounding box center [733, 462] width 404 height 1009
click at [467, 196] on div "Edit payment By clicking apply, you will make changes to all 294 payments to DB…" at bounding box center [727, 390] width 1454 height 781
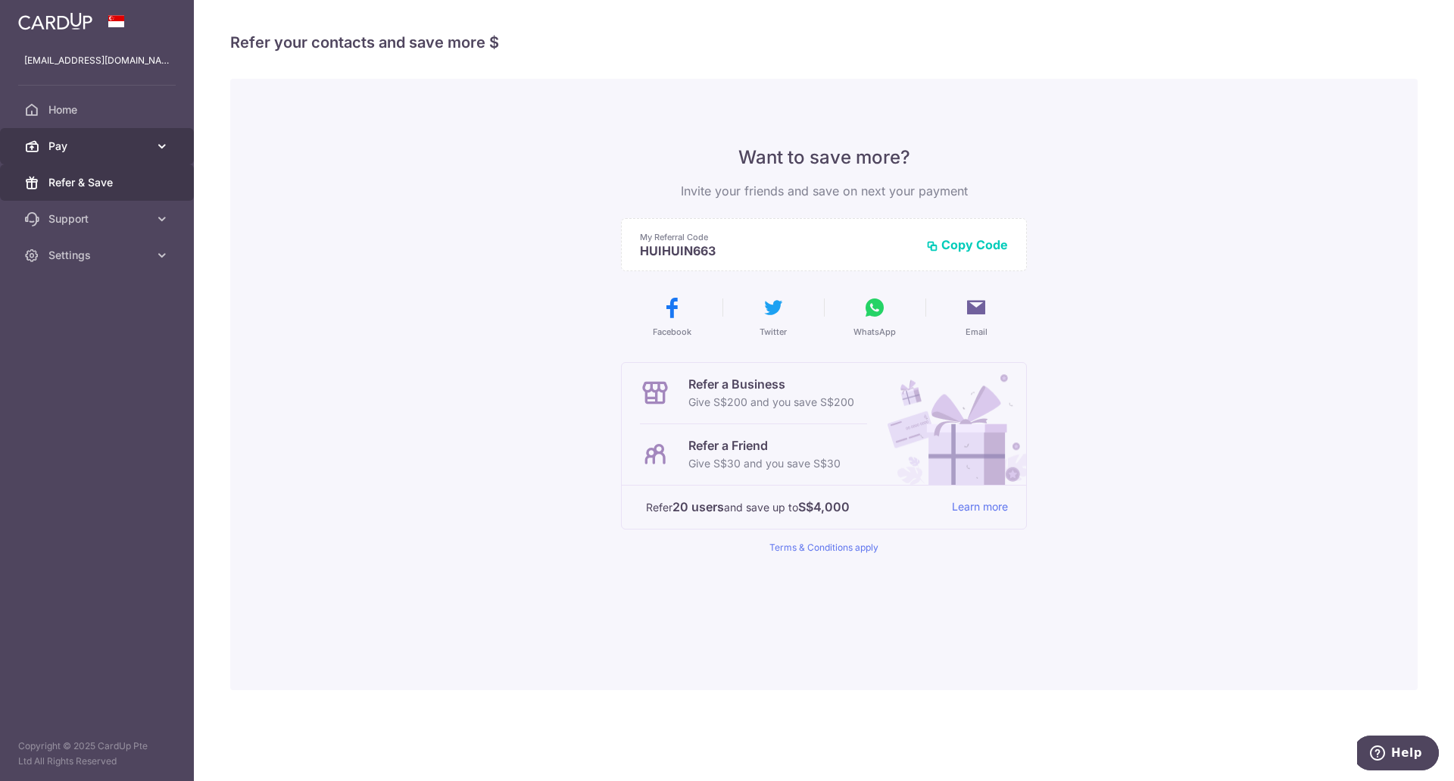
click at [77, 151] on span "Pay" at bounding box center [98, 146] width 100 height 15
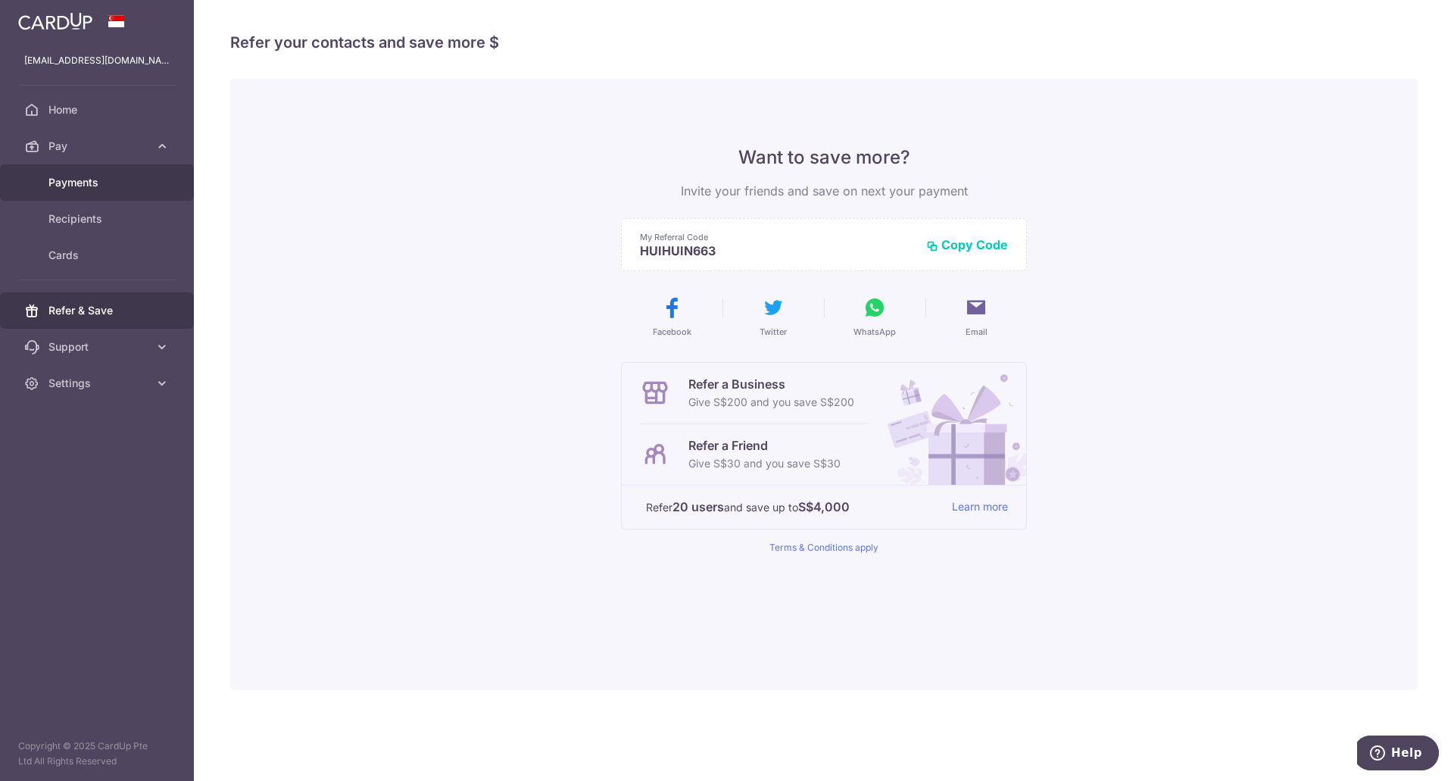
click at [77, 176] on span "Payments" at bounding box center [98, 182] width 100 height 15
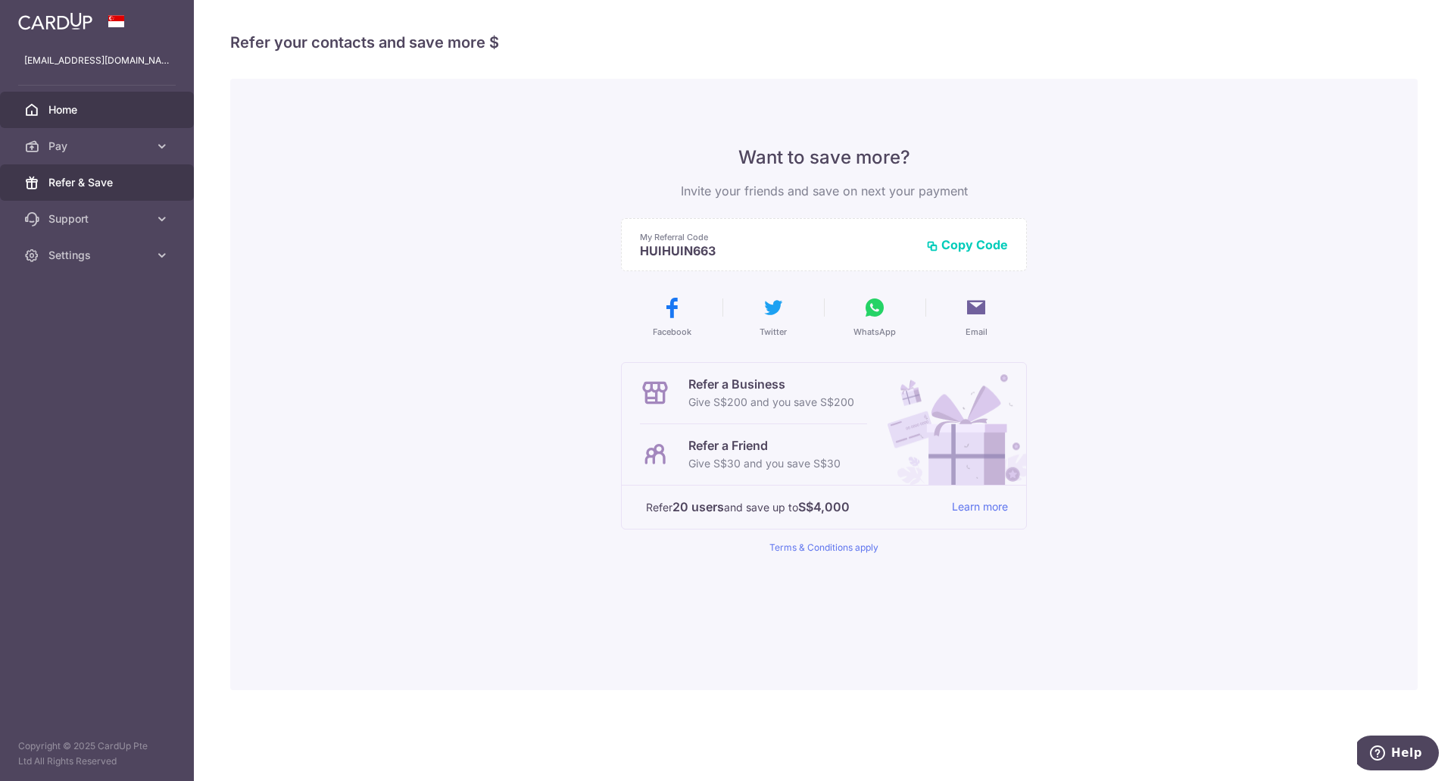
click at [107, 108] on span "Home" at bounding box center [98, 109] width 100 height 15
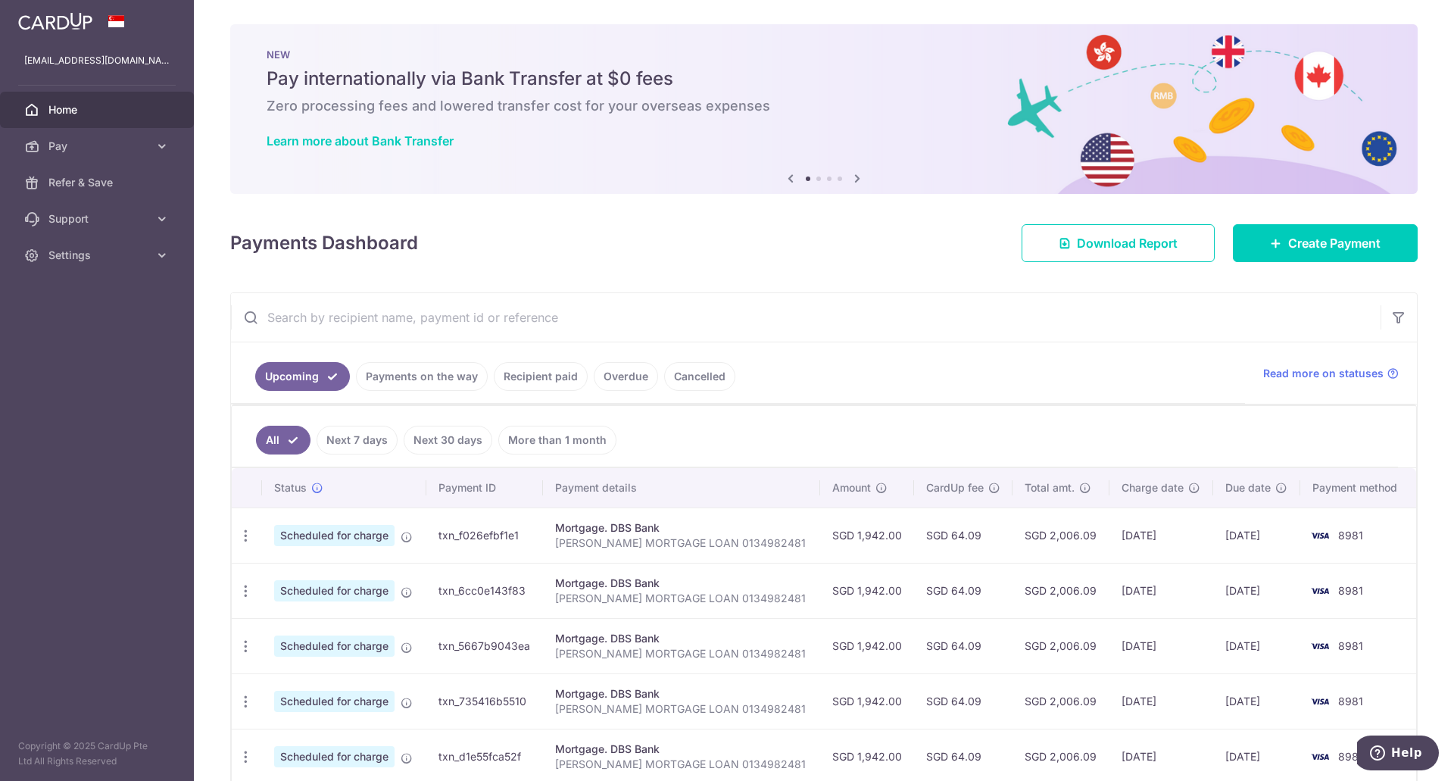
click at [538, 376] on link "Recipient paid" at bounding box center [541, 376] width 94 height 29
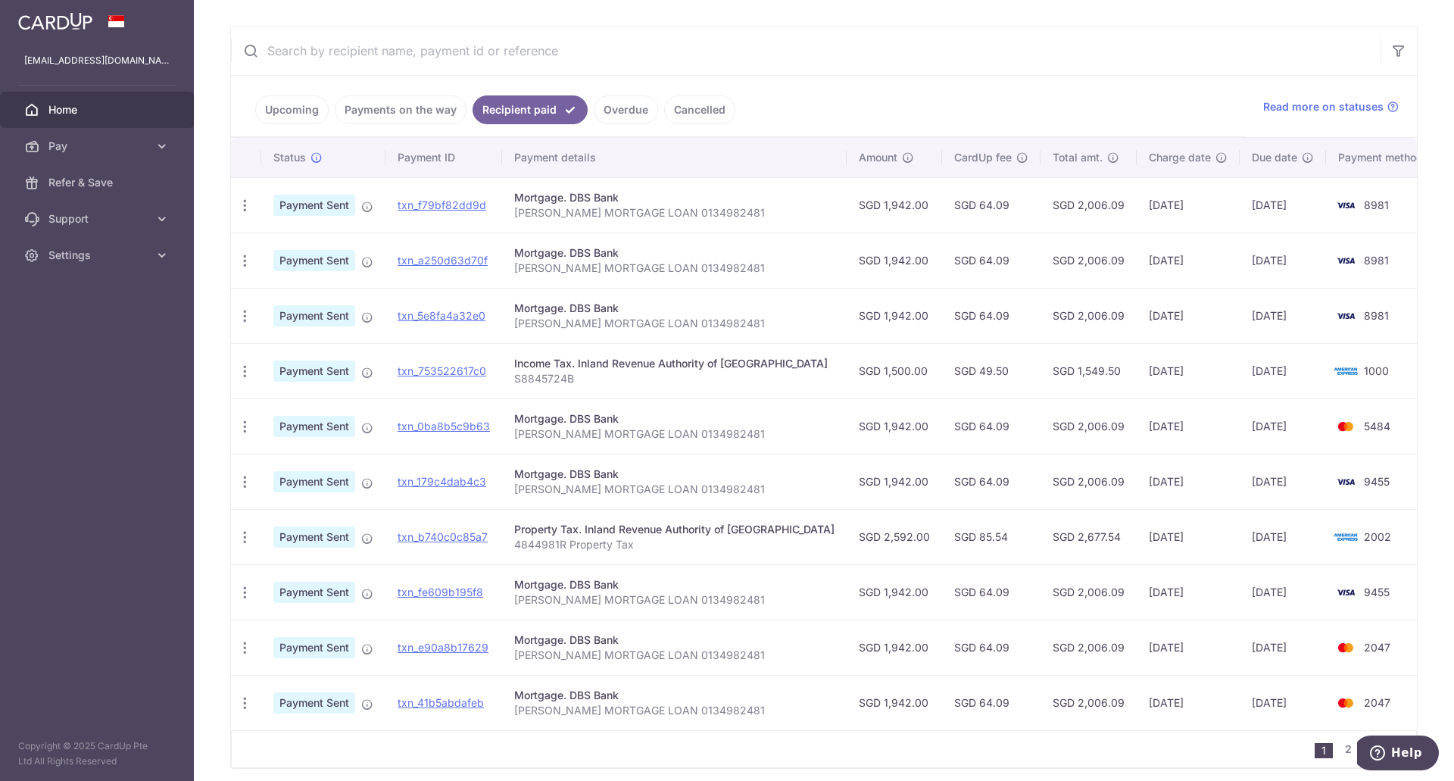
scroll to position [303, 0]
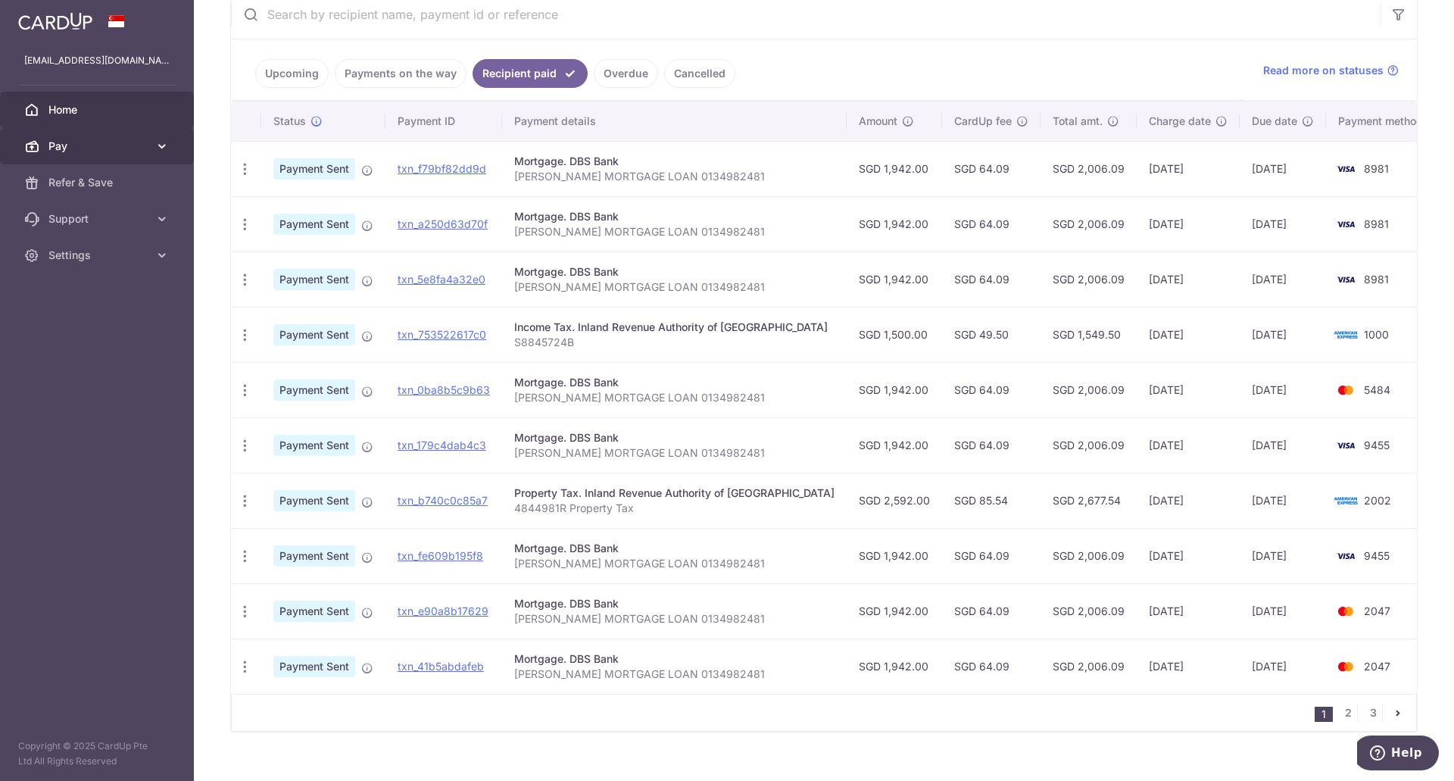
click at [117, 142] on span "Pay" at bounding box center [98, 146] width 100 height 15
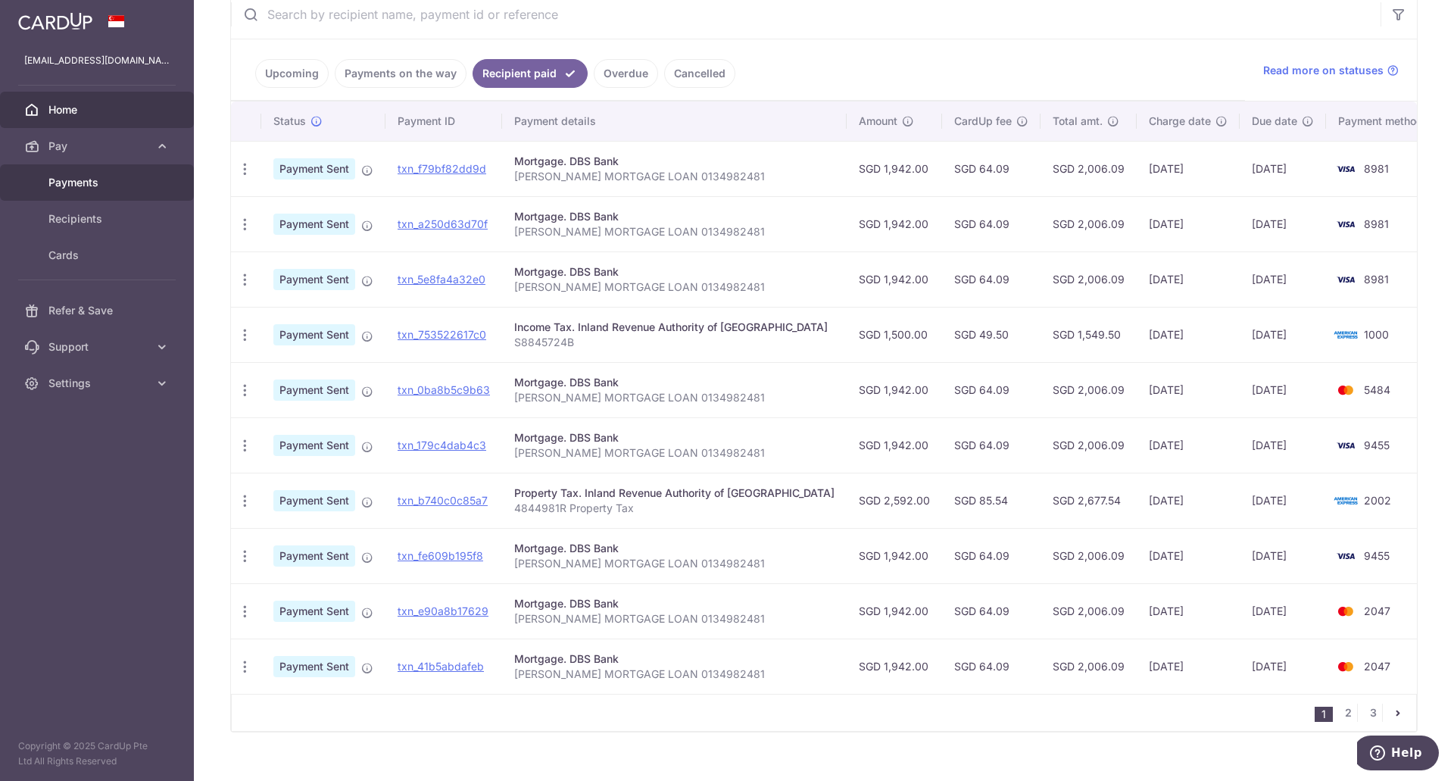
click at [72, 192] on link "Payments" at bounding box center [97, 182] width 194 height 36
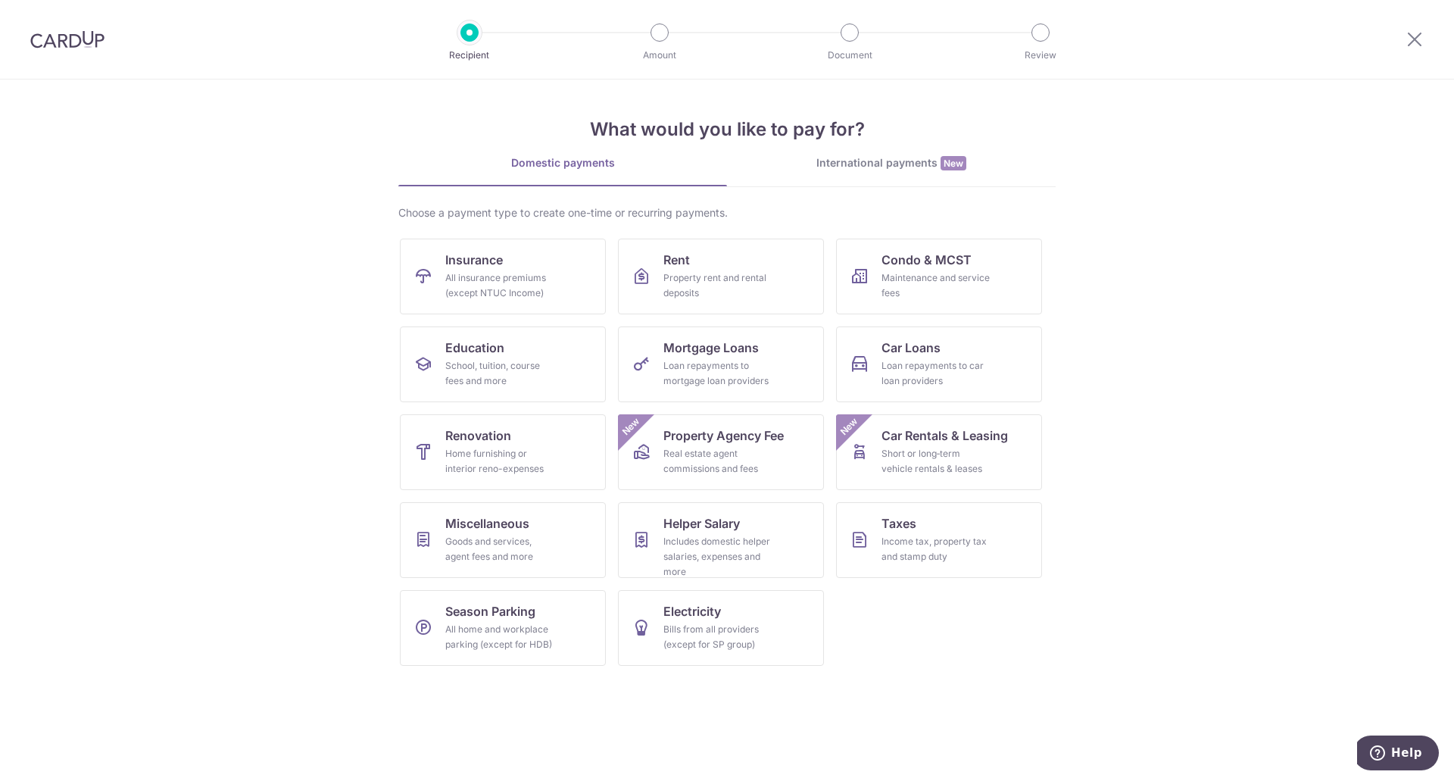
click at [58, 64] on div at bounding box center [67, 39] width 135 height 79
click at [61, 48] on img at bounding box center [67, 39] width 74 height 18
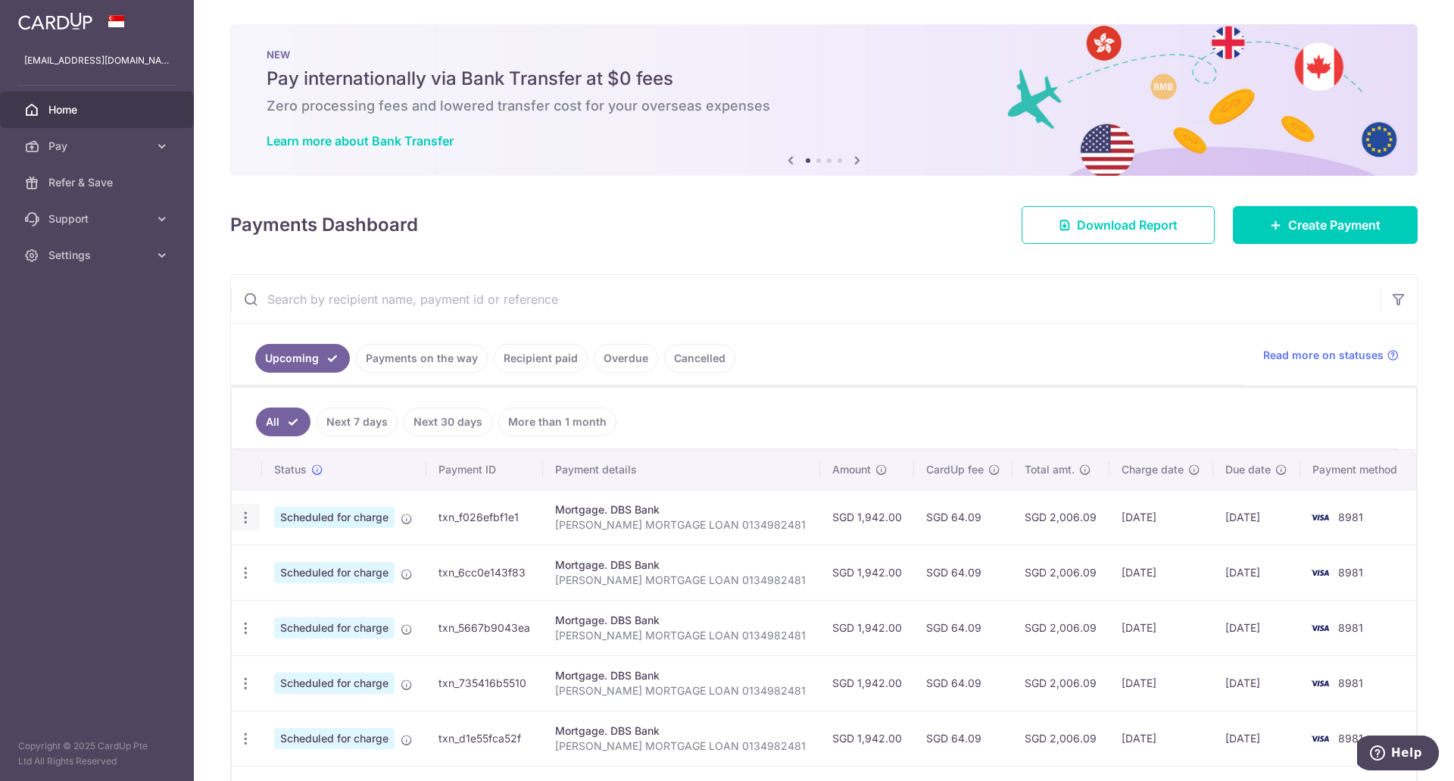
click at [243, 522] on icon "button" at bounding box center [246, 518] width 16 height 16
click at [286, 557] on span "Update payment" at bounding box center [326, 559] width 103 height 18
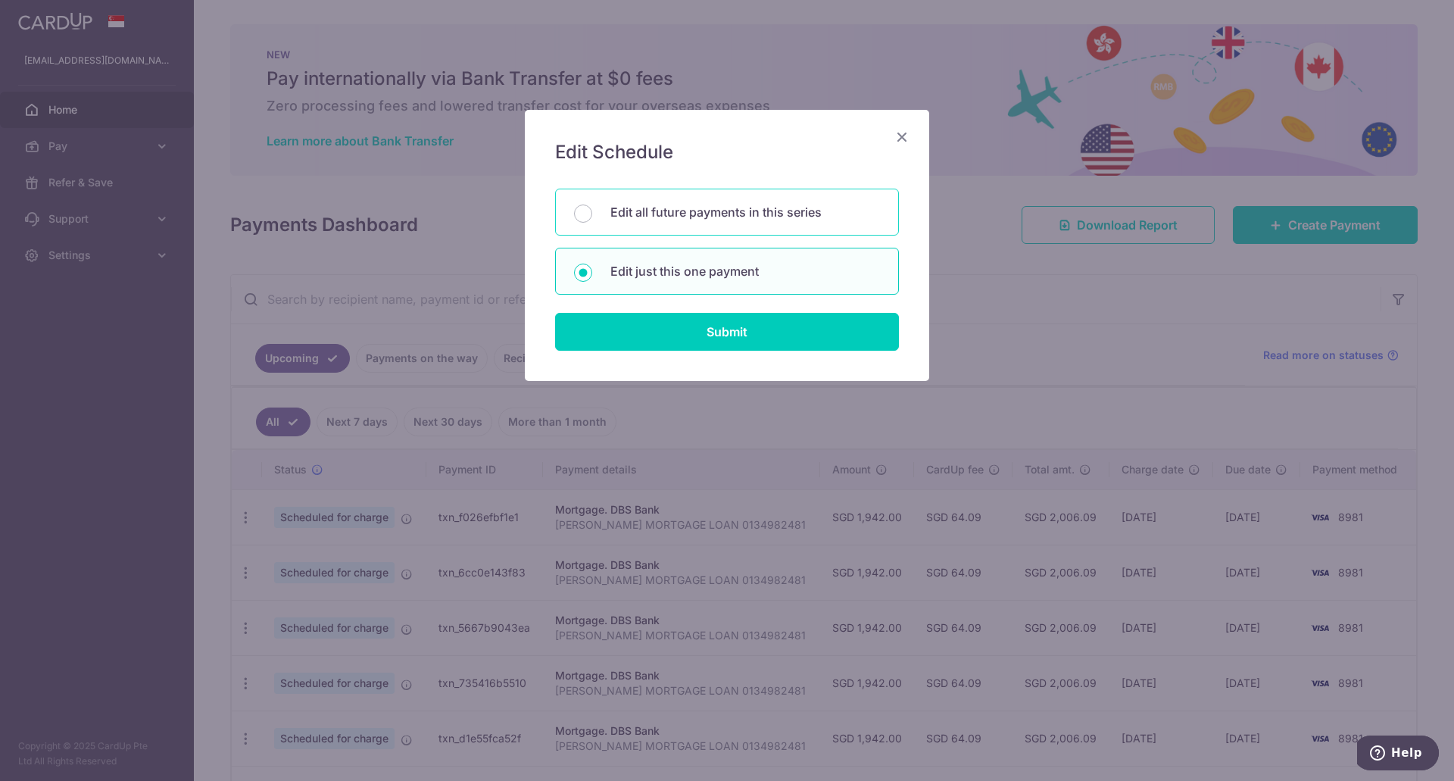
click at [725, 206] on p "Edit all future payments in this series" at bounding box center [745, 212] width 270 height 18
click at [592, 206] on input "Edit all future payments in this series" at bounding box center [583, 213] width 18 height 18
radio input "true"
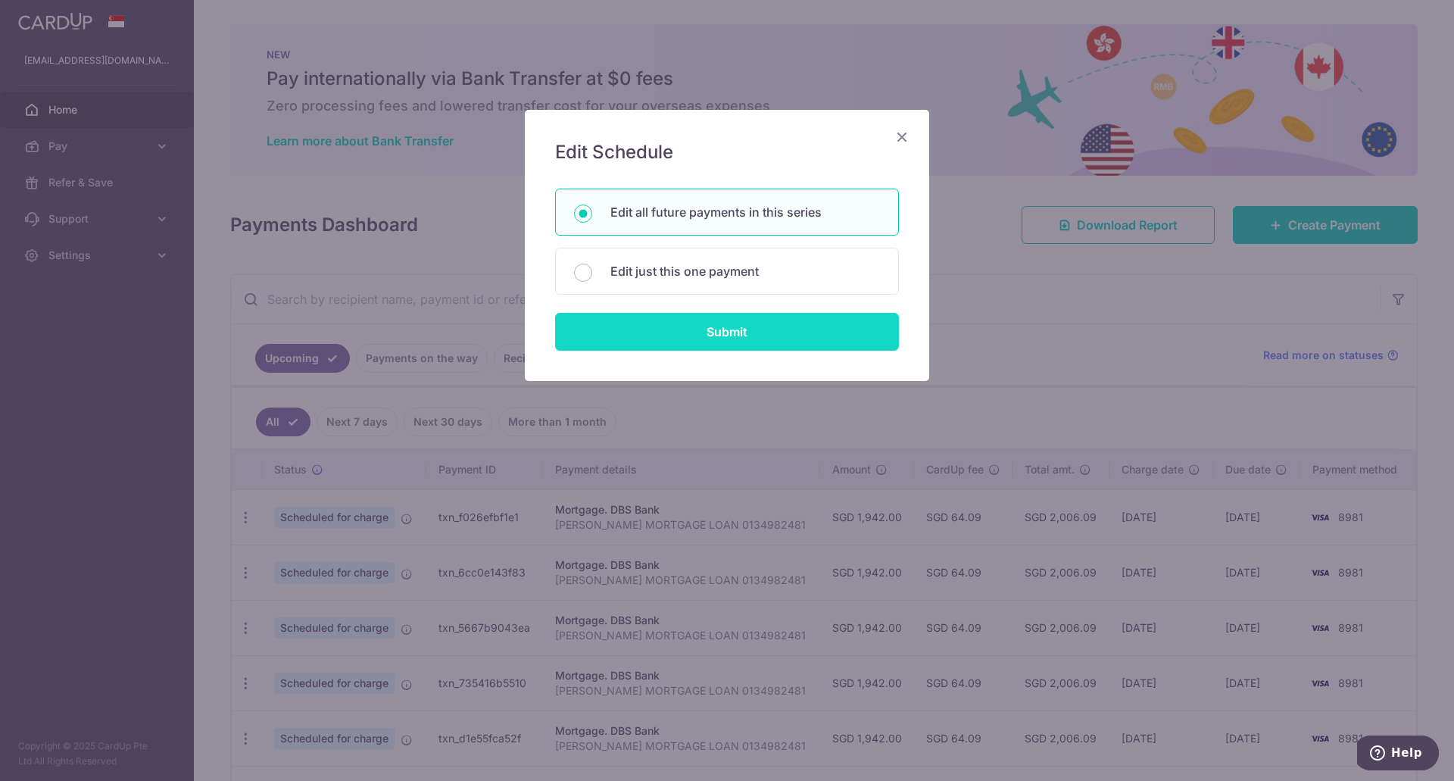
click at [722, 333] on input "Submit" at bounding box center [727, 332] width 344 height 38
radio input "true"
type input "1,942.00"
type input "[PERSON_NAME] MORTGAGE LOAN 0134982481"
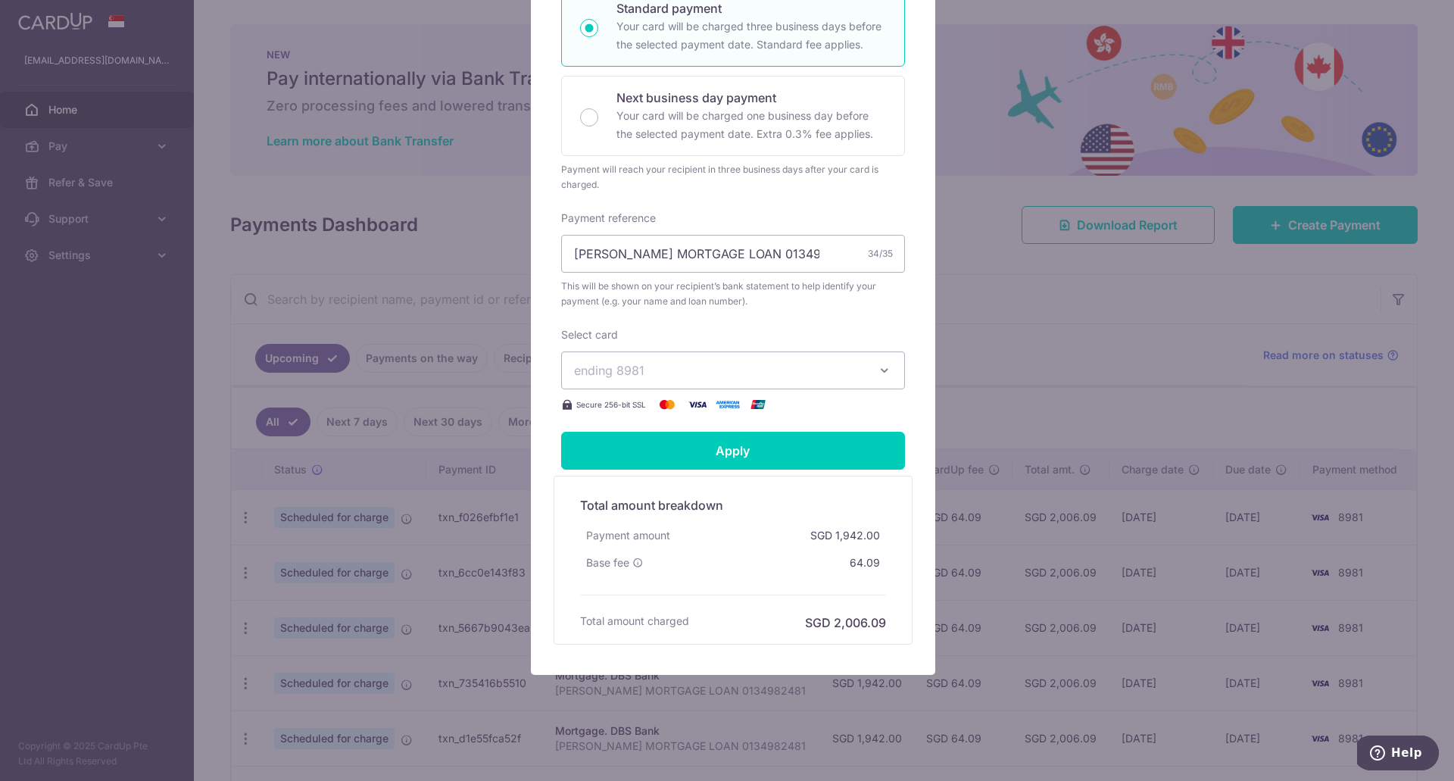
scroll to position [335, 0]
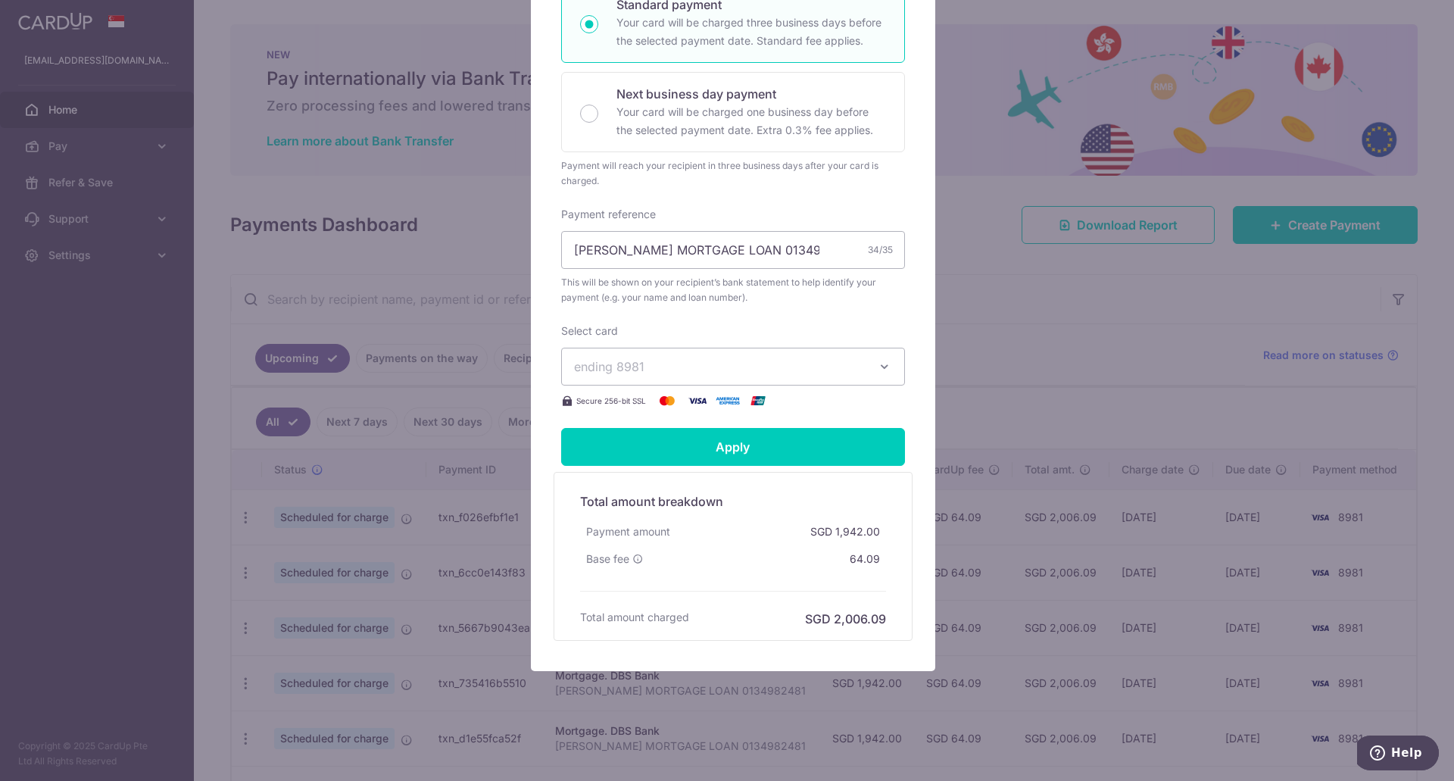
click at [730, 367] on span "ending 8981" at bounding box center [719, 366] width 291 height 18
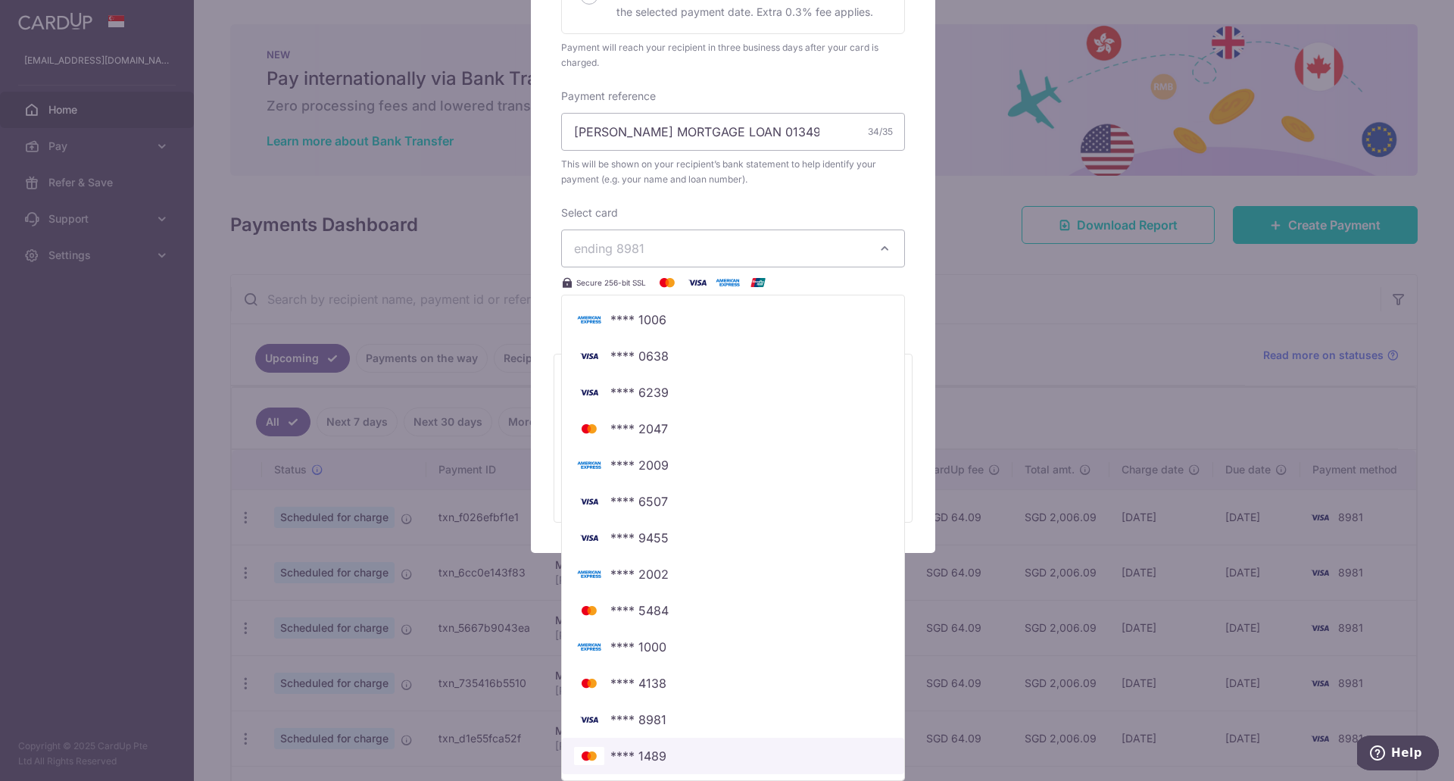
click at [630, 752] on span "**** 1489" at bounding box center [638, 756] width 56 height 18
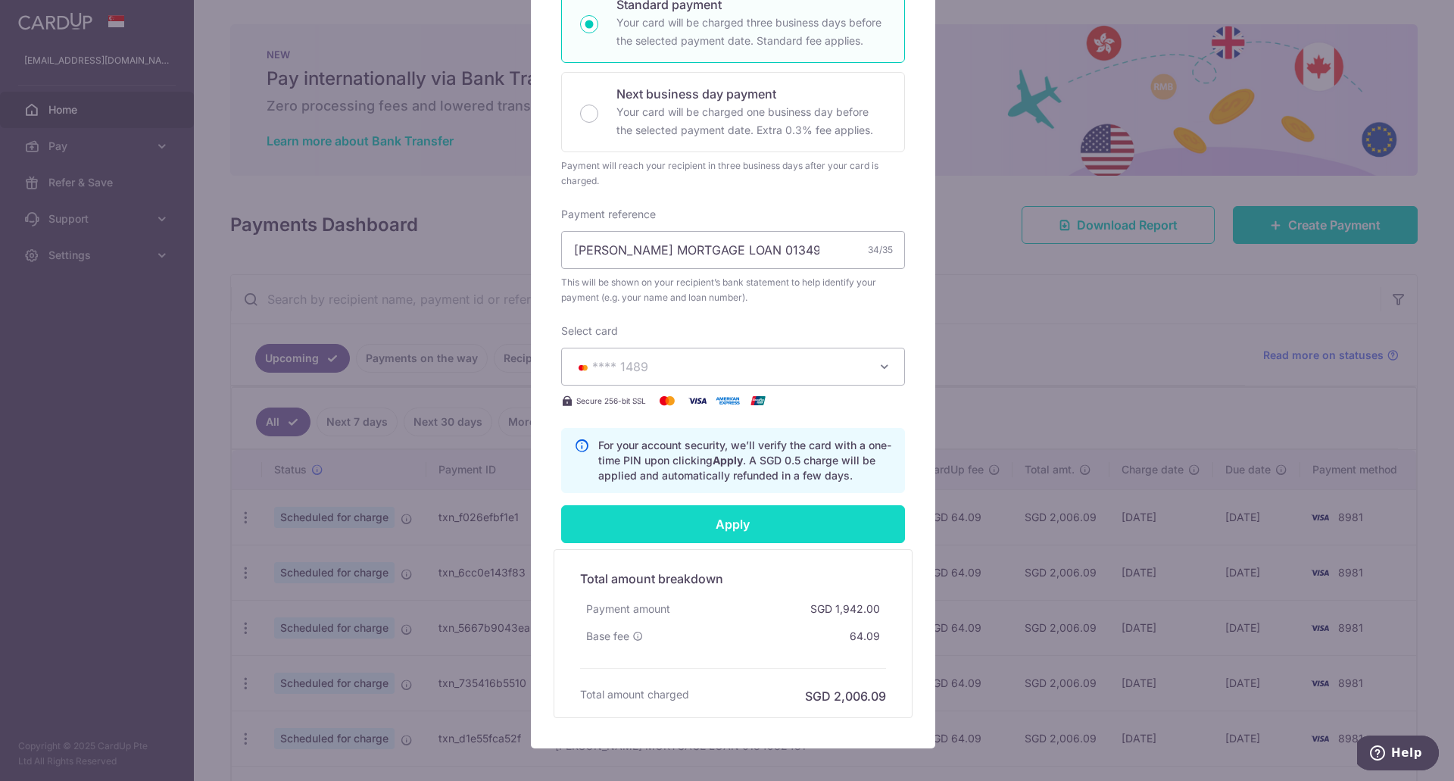
click at [756, 512] on input "Apply" at bounding box center [733, 524] width 344 height 38
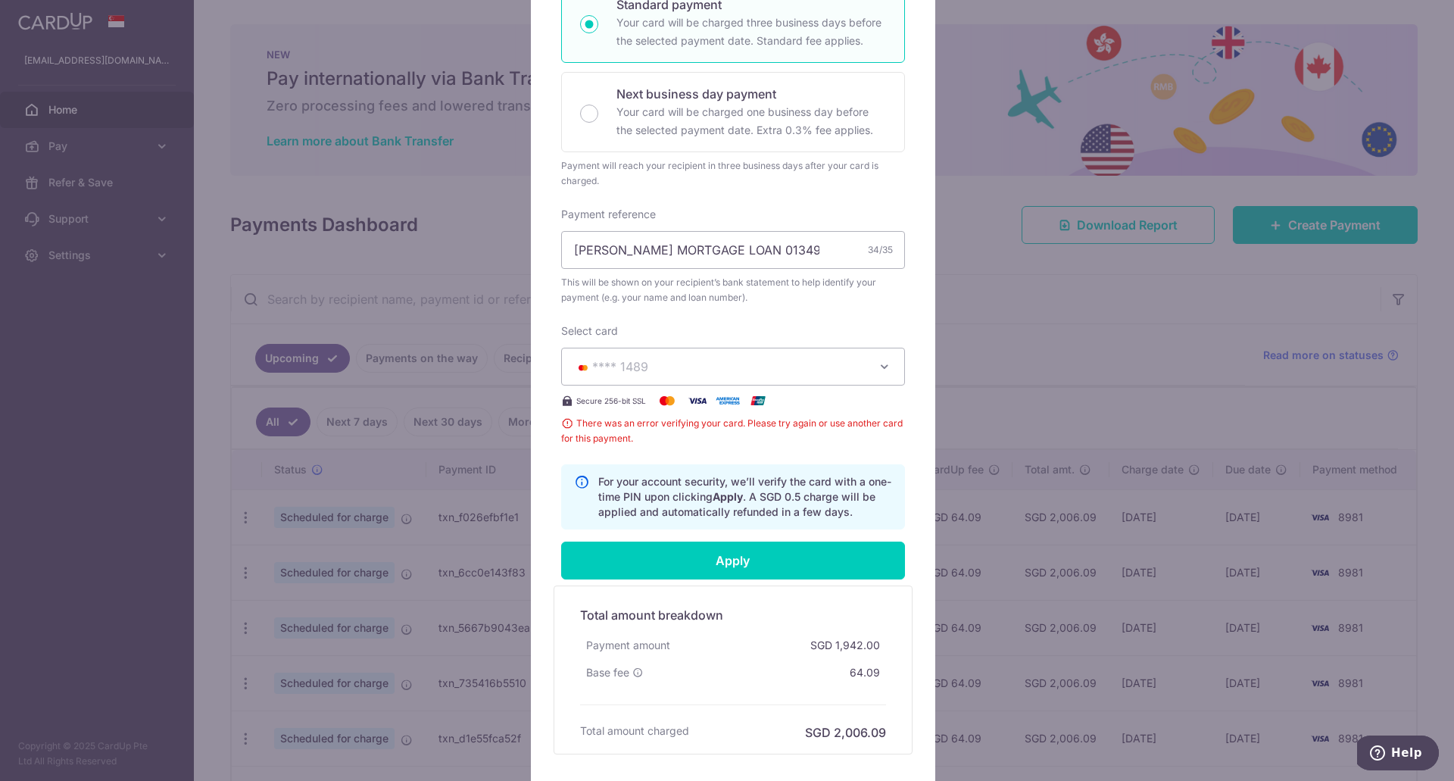
click at [1025, 130] on div "Edit payment By clicking apply, you will make changes to all 294 payments to DB…" at bounding box center [727, 390] width 1454 height 781
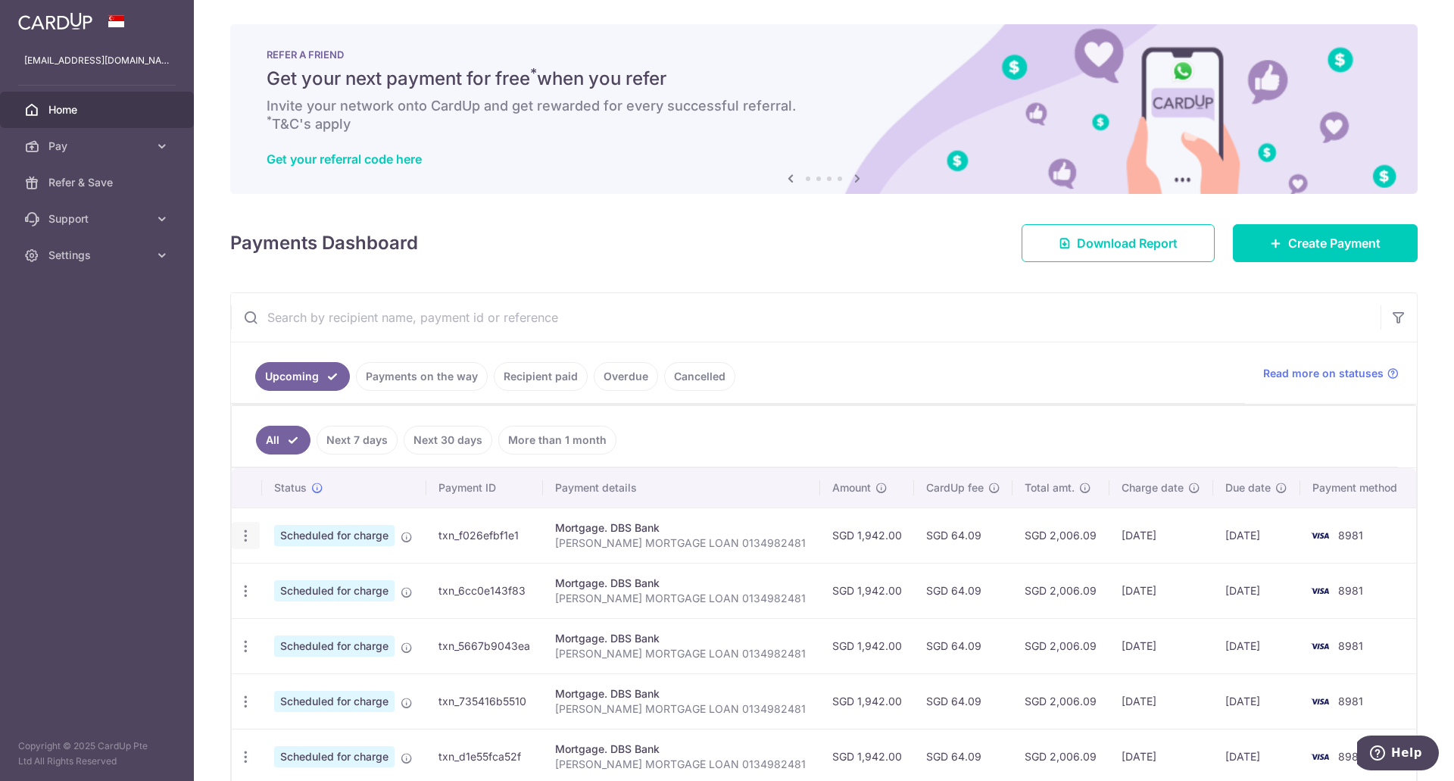
click at [245, 539] on icon "button" at bounding box center [246, 536] width 16 height 16
click at [214, 481] on div "× Pause Schedule Pause all future payments in this series Pause just this one p…" at bounding box center [824, 390] width 1260 height 781
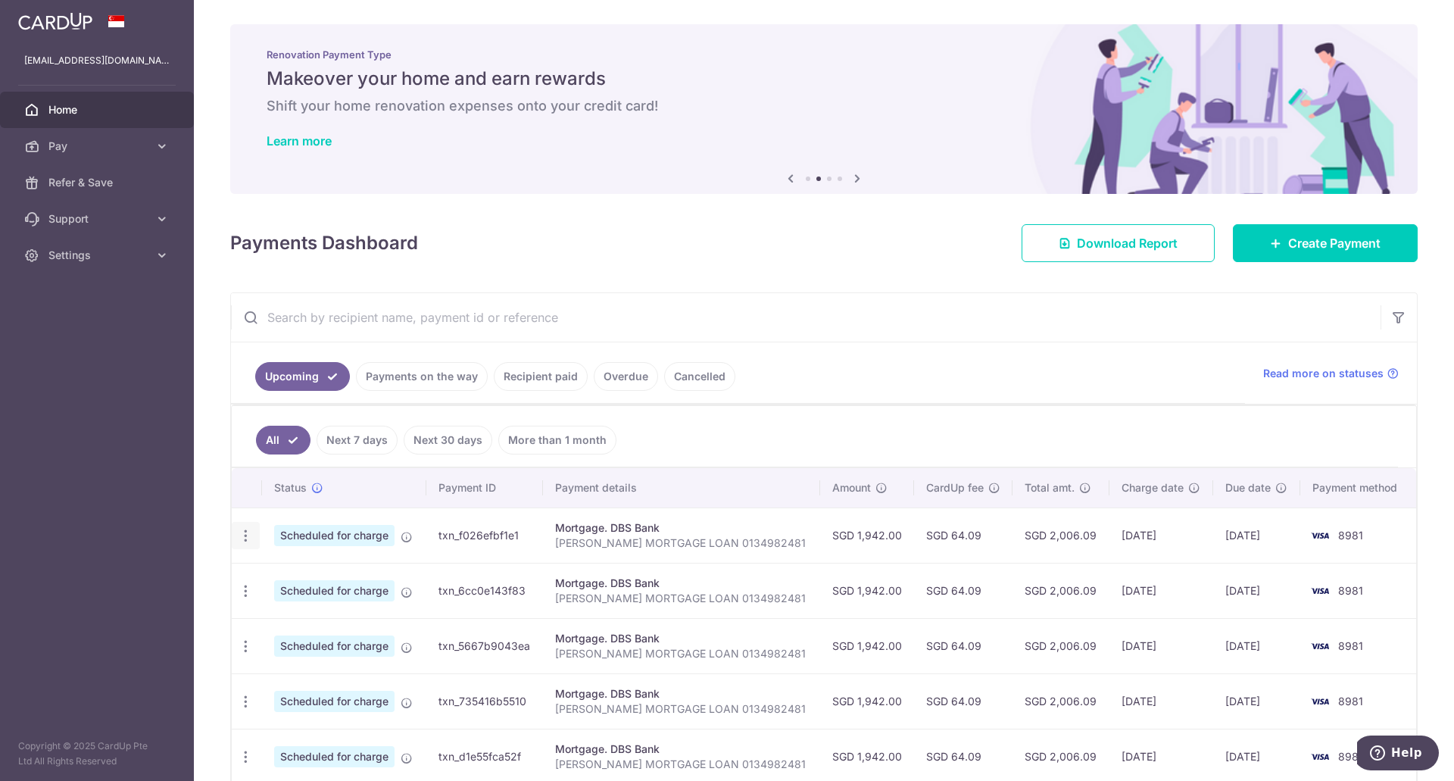
click at [250, 528] on icon "button" at bounding box center [246, 536] width 16 height 16
click at [286, 576] on span "Update payment" at bounding box center [326, 577] width 103 height 18
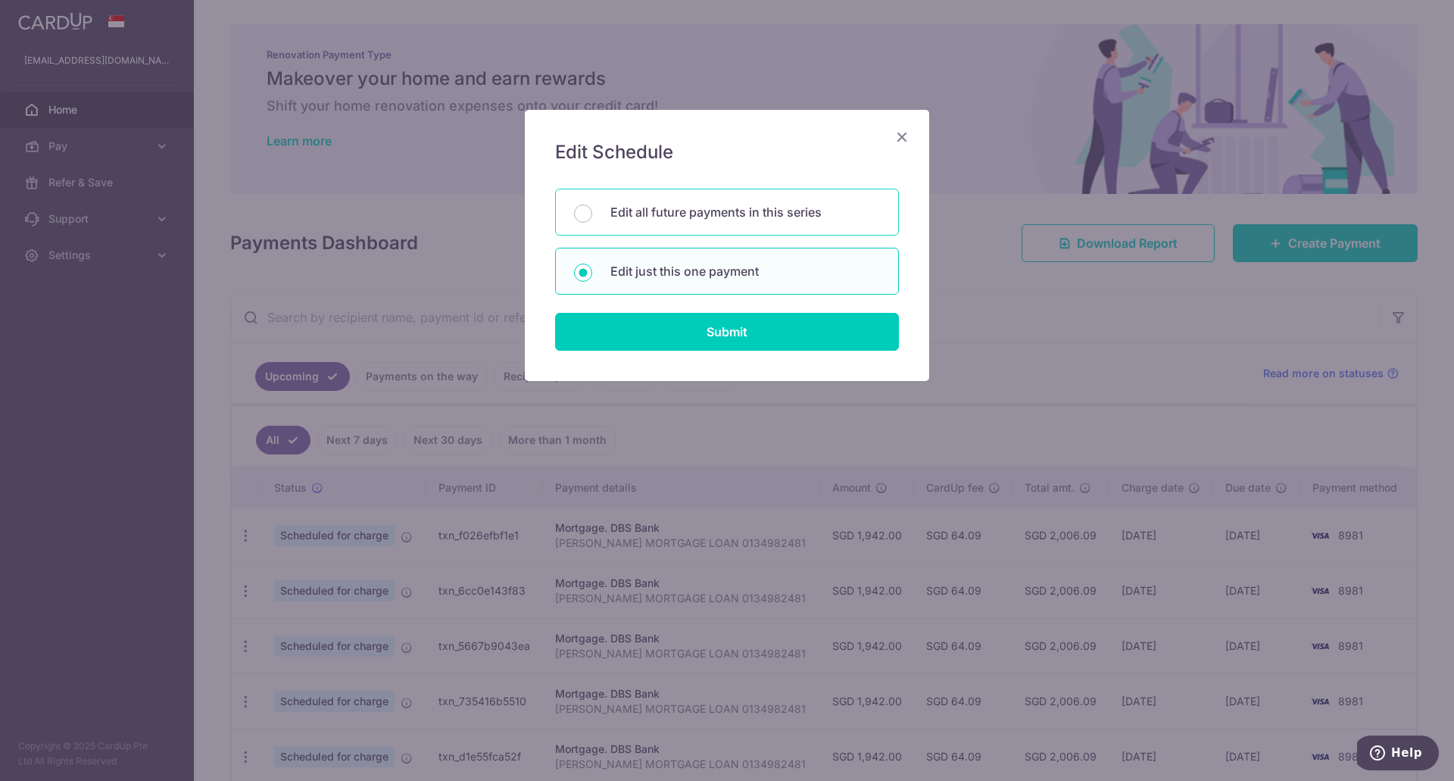
click at [638, 224] on div "Edit all future payments in this series" at bounding box center [727, 212] width 344 height 47
radio input "true"
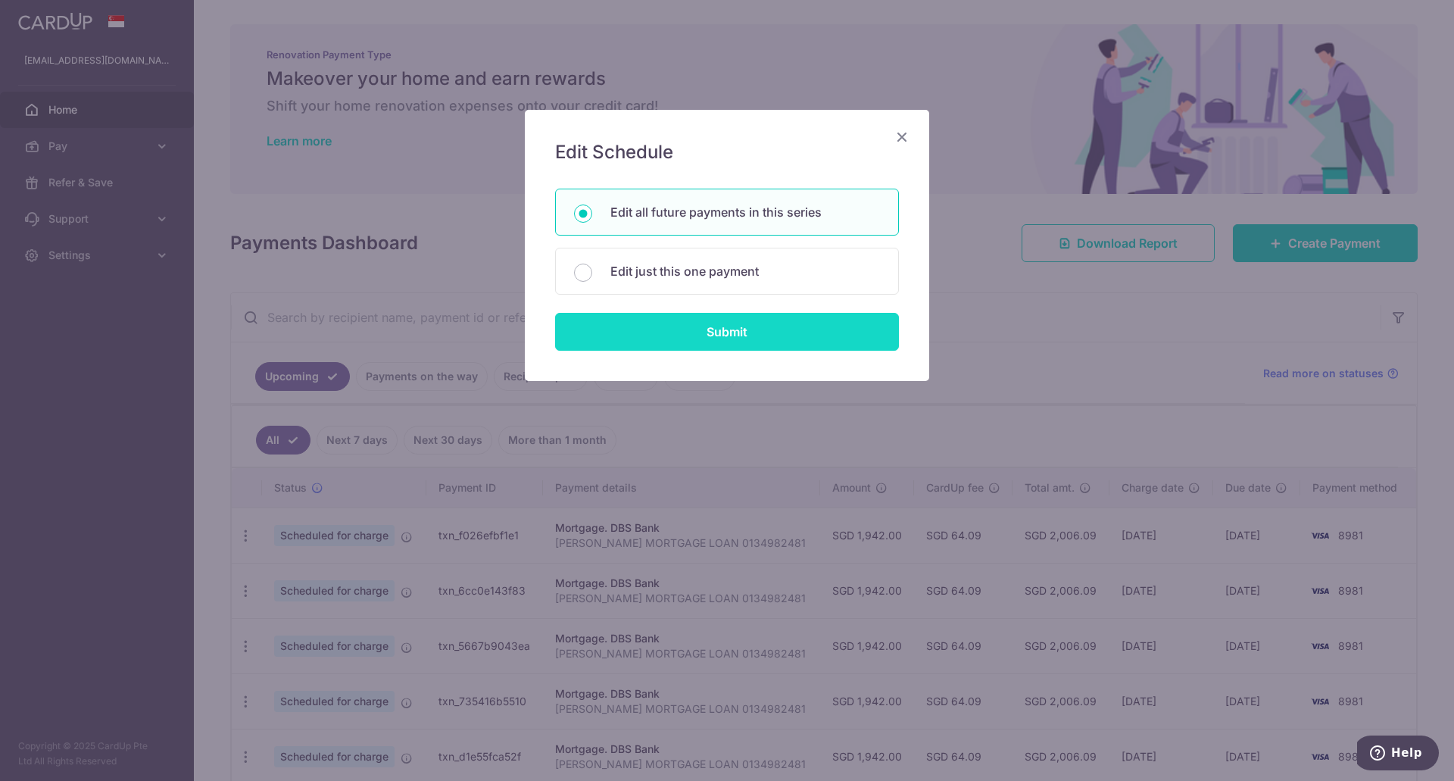
click at [658, 329] on input "Submit" at bounding box center [727, 332] width 344 height 38
radio input "true"
type input "1,942.00"
type input "[PERSON_NAME] MORTGAGE LOAN 0134982481"
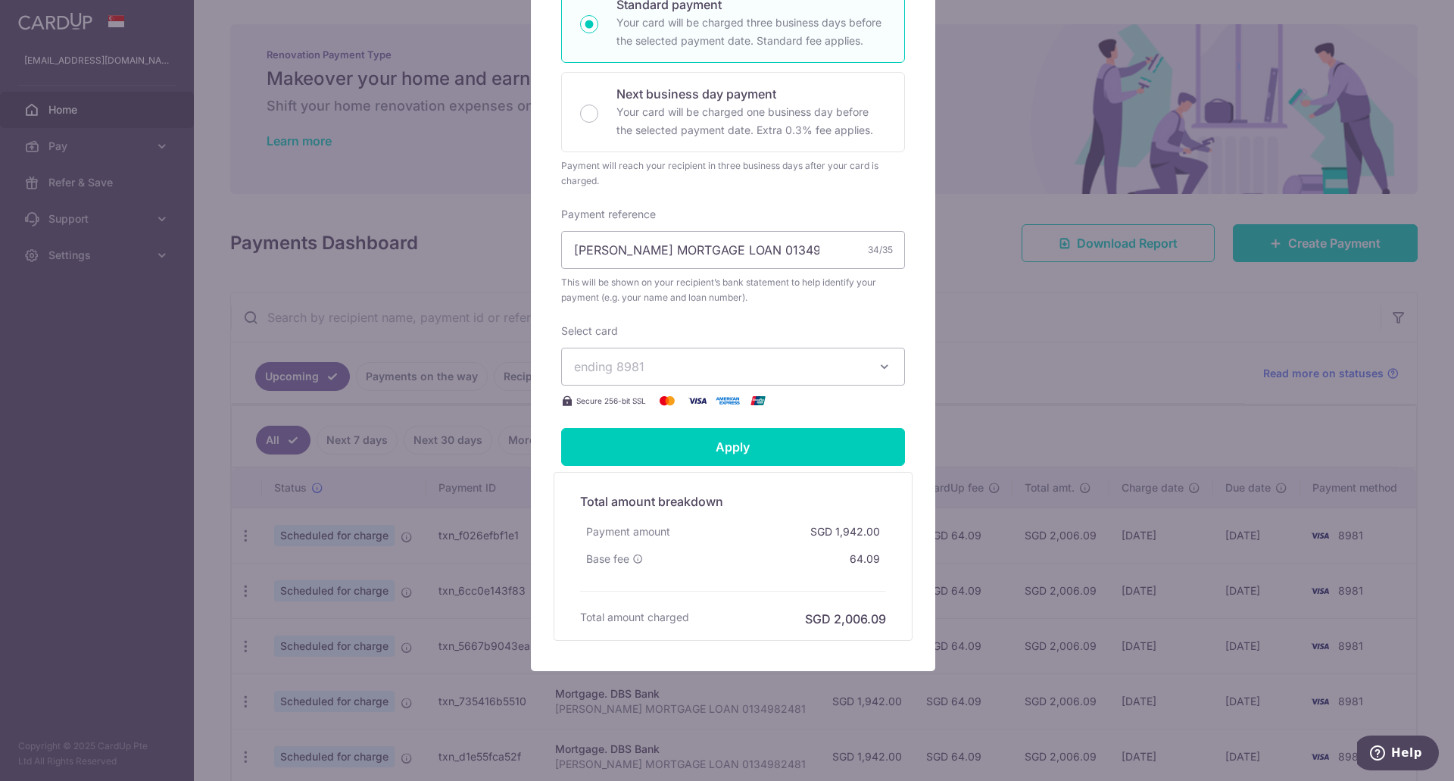
click at [682, 370] on span "ending 8981" at bounding box center [719, 366] width 291 height 18
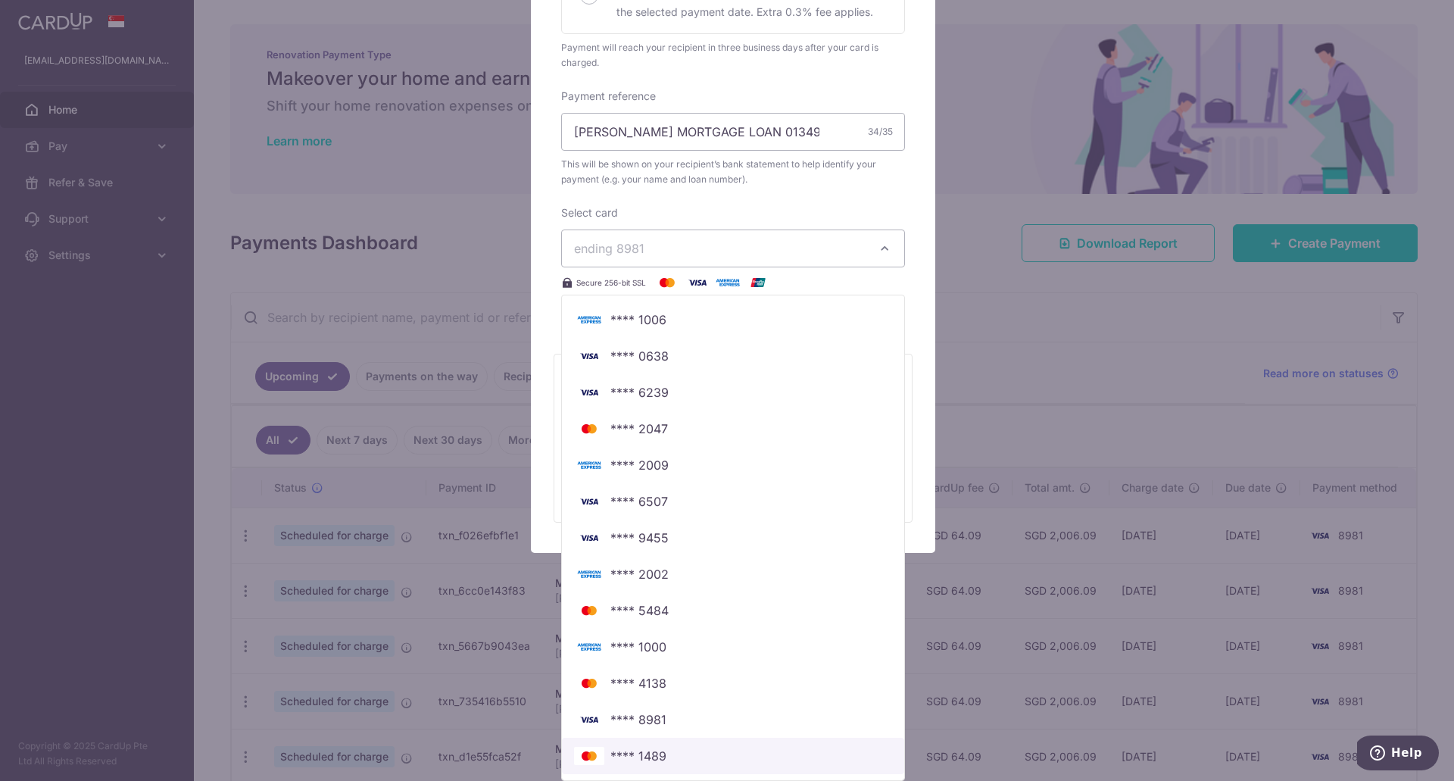
click at [645, 756] on span "**** 1489" at bounding box center [638, 756] width 56 height 18
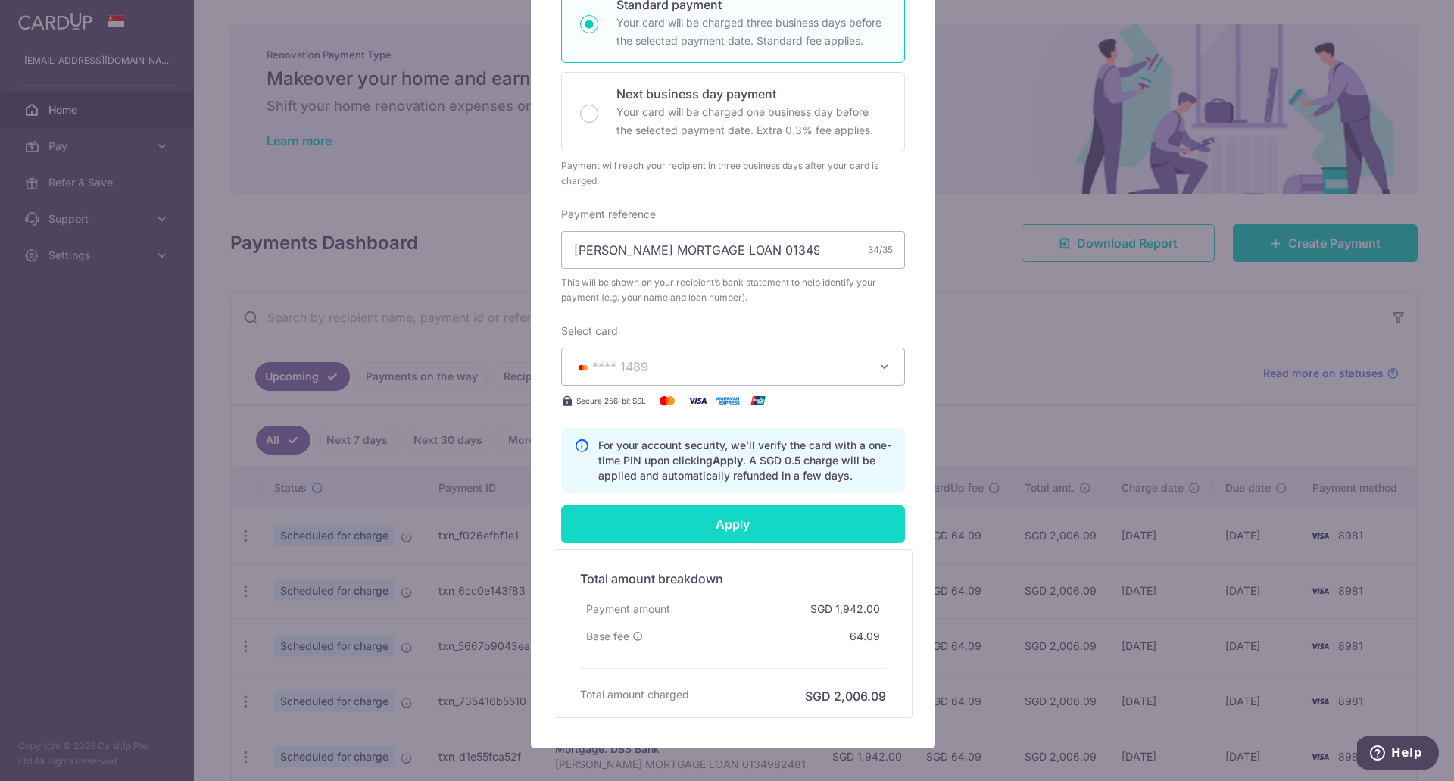
click at [723, 526] on input "Apply" at bounding box center [733, 524] width 344 height 38
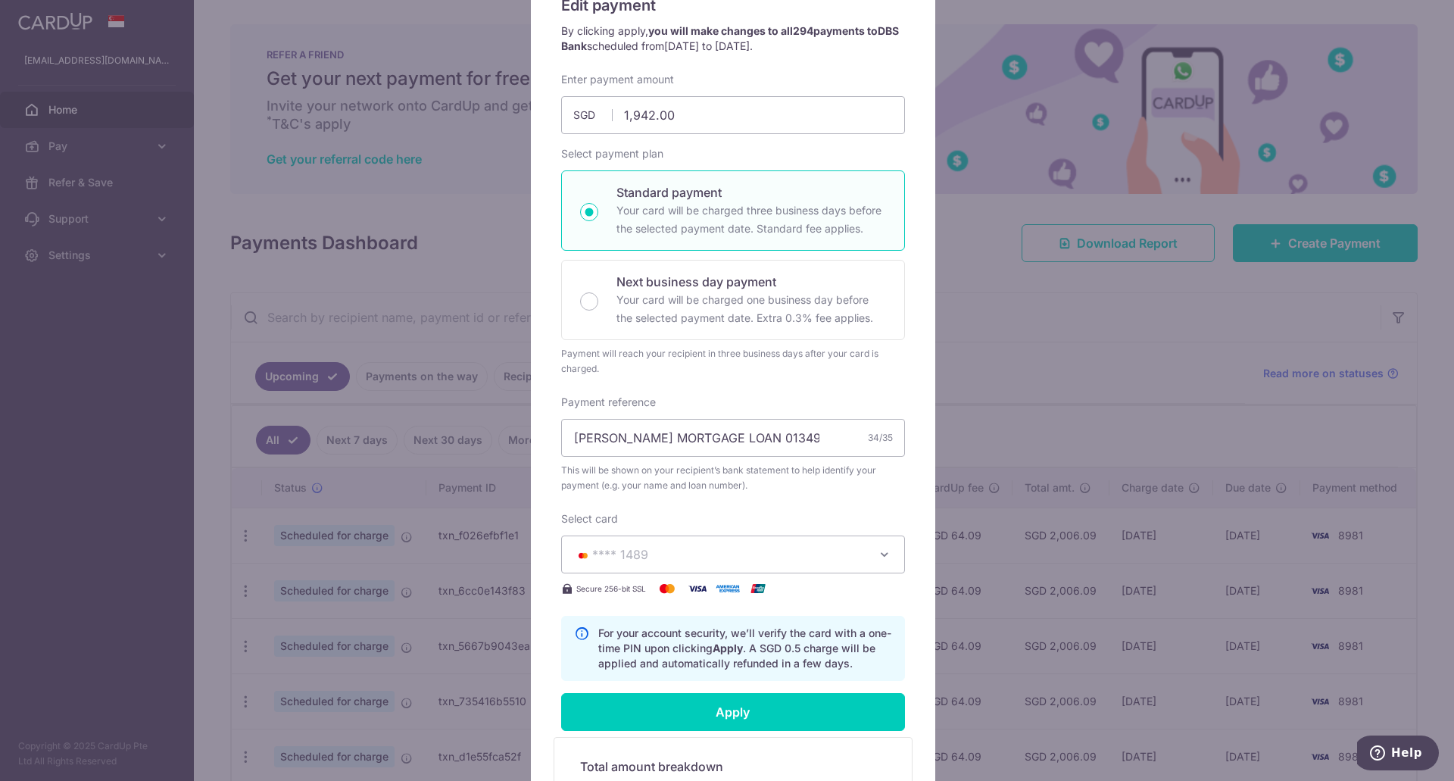
scroll to position [183, 0]
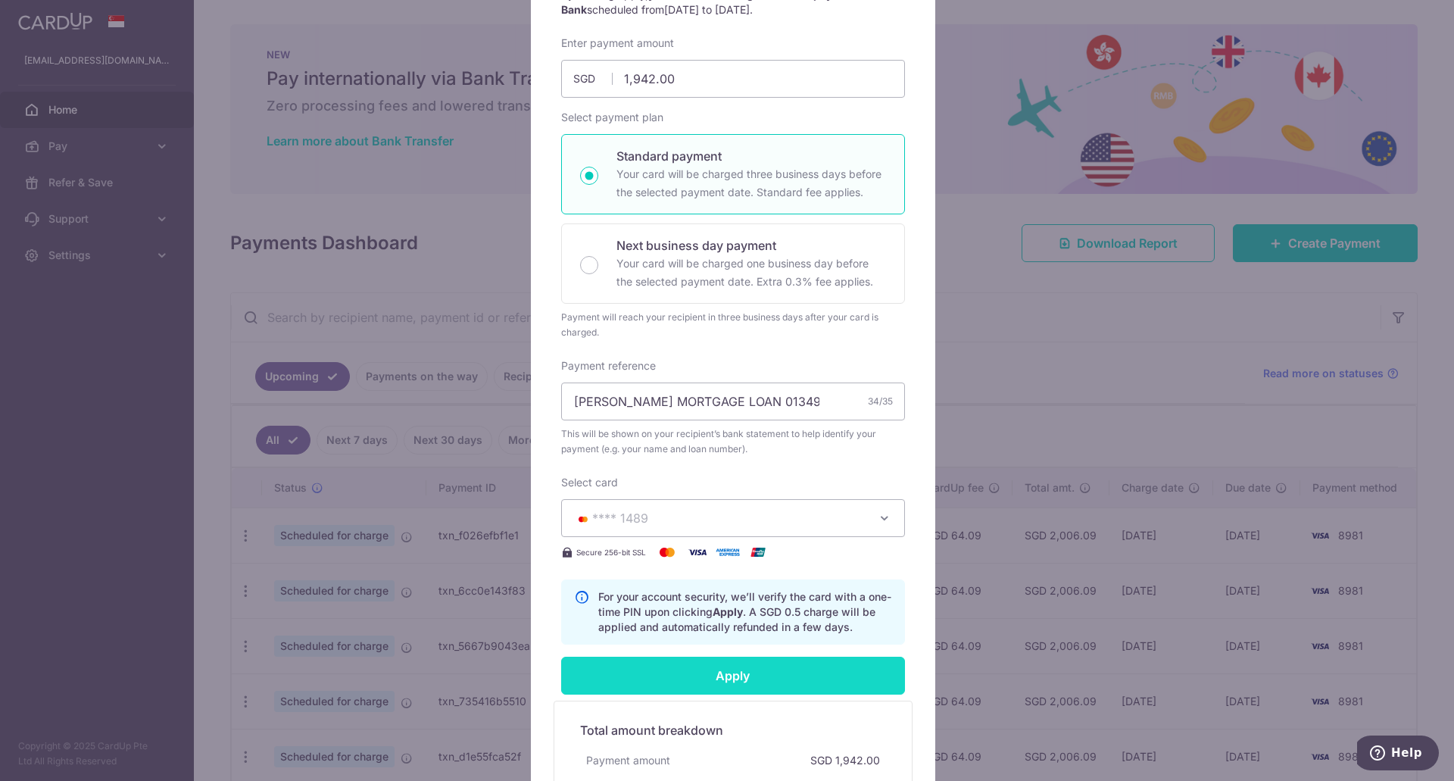
click at [798, 685] on input "Apply" at bounding box center [733, 676] width 344 height 38
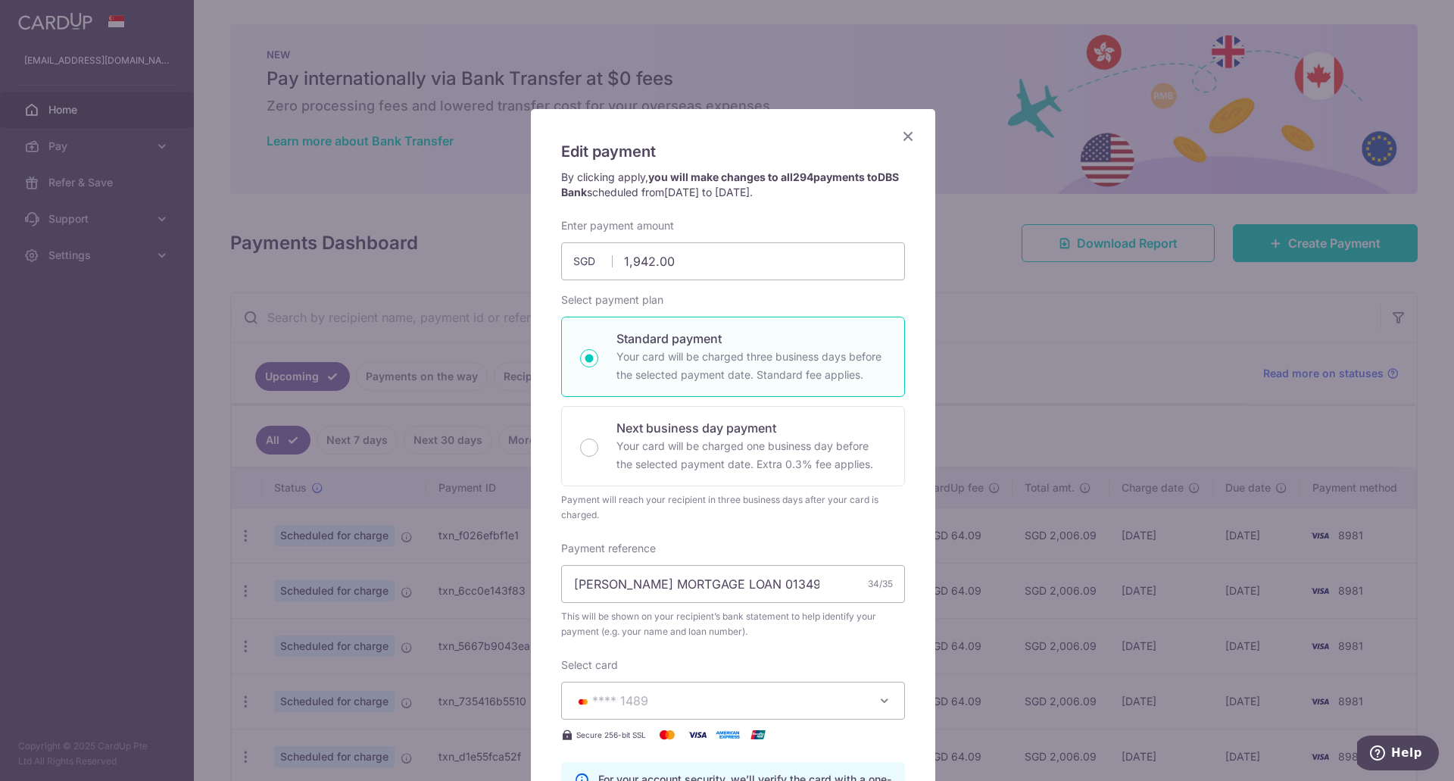
scroll to position [0, 0]
type input "Successfully Applied"
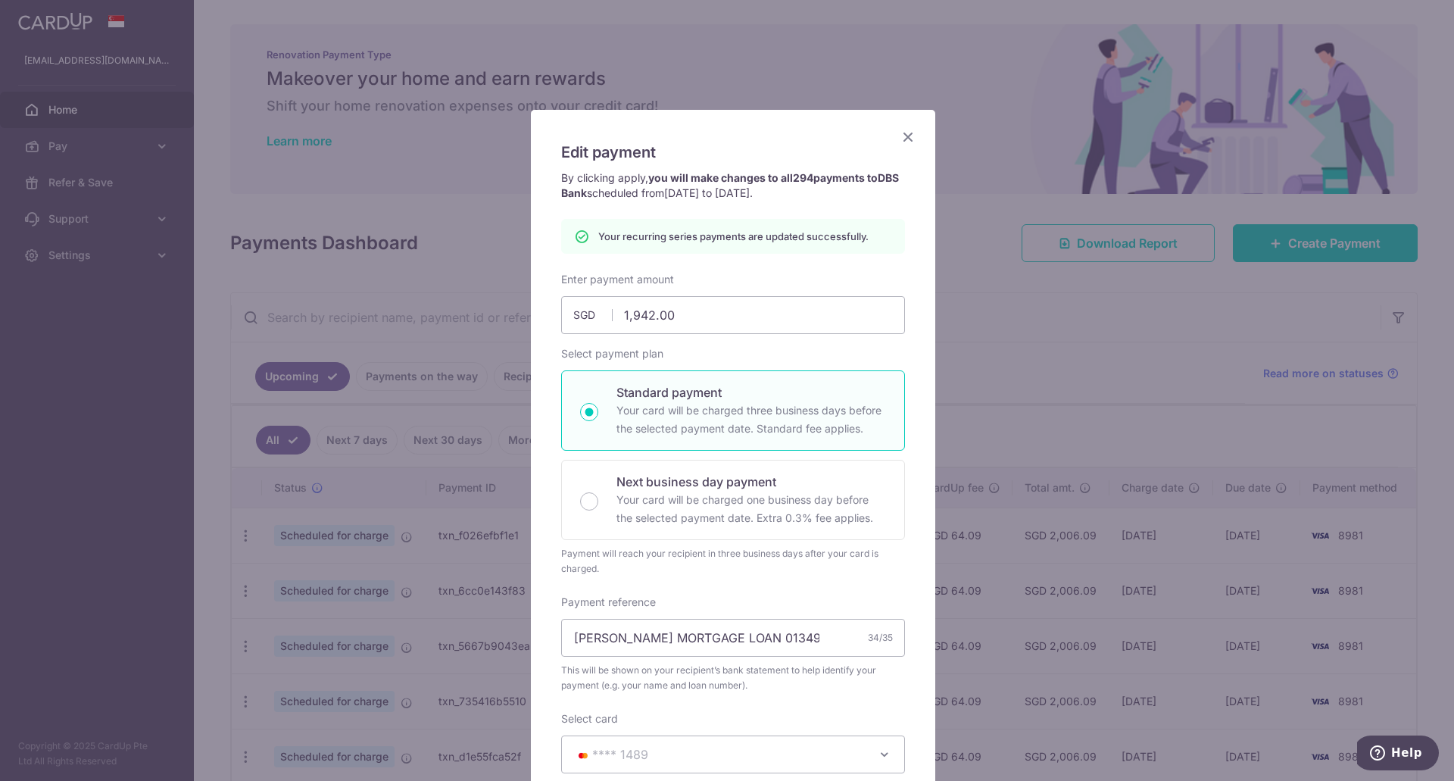
click at [901, 139] on icon "Close" at bounding box center [908, 136] width 18 height 19
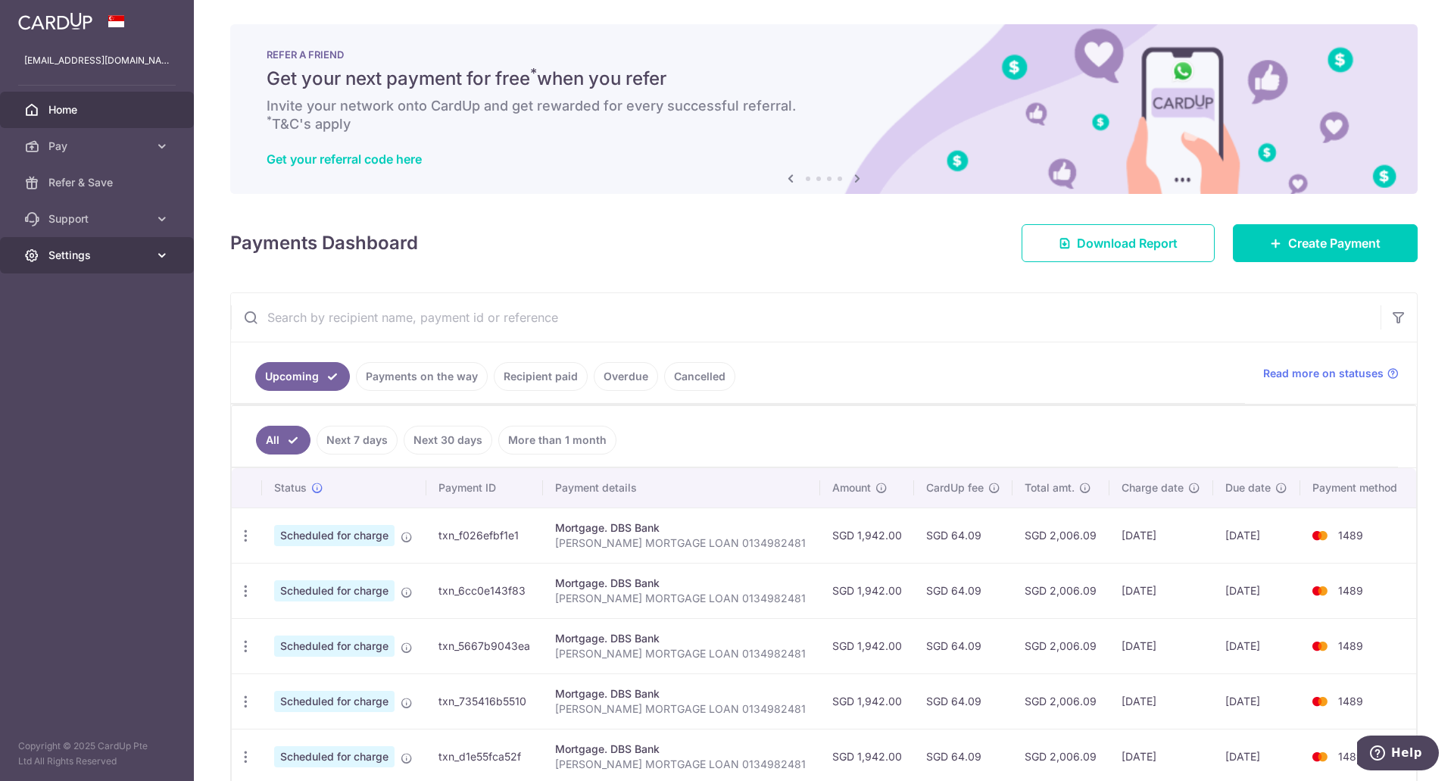
click at [105, 259] on span "Settings" at bounding box center [98, 255] width 100 height 15
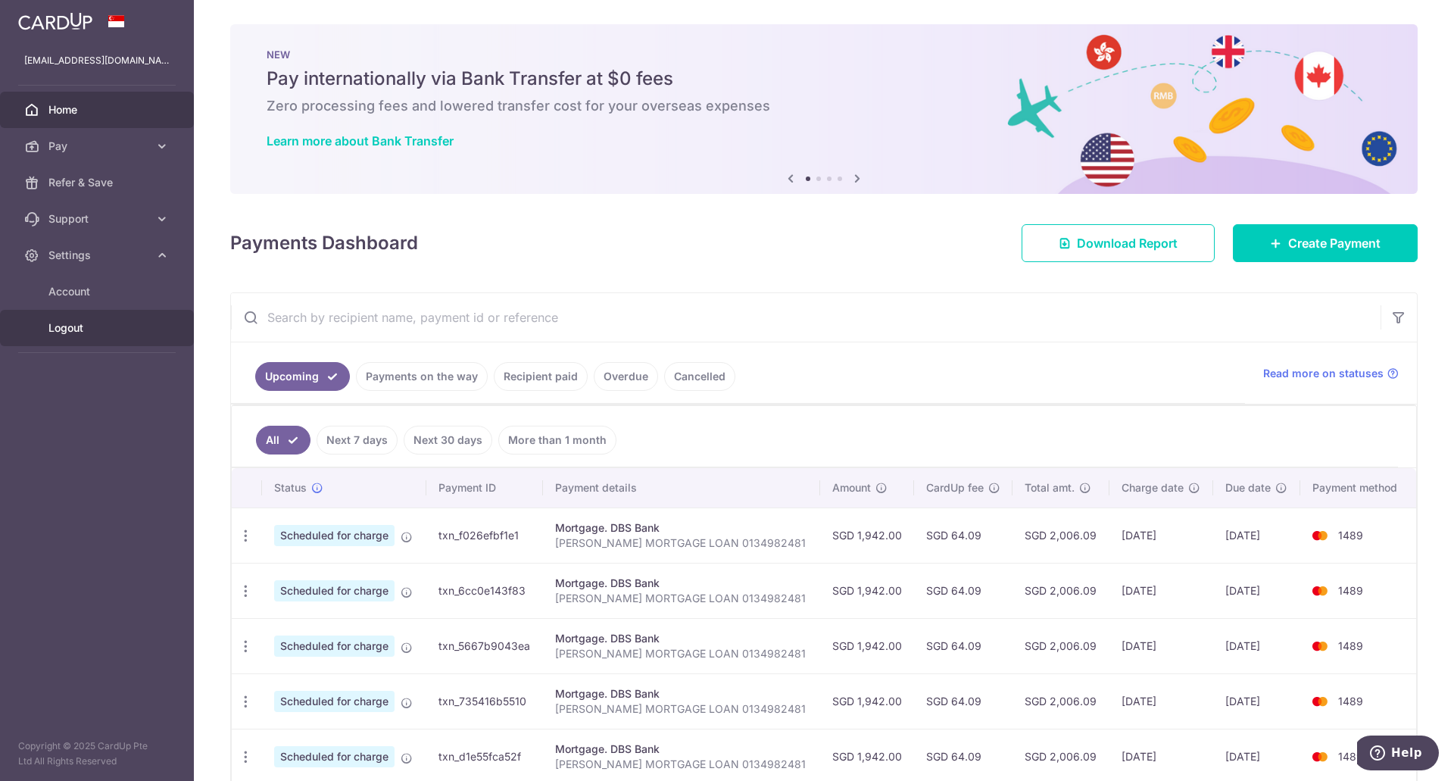
click at [71, 324] on span "Logout" at bounding box center [98, 327] width 100 height 15
